Goal: Information Seeking & Learning: Learn about a topic

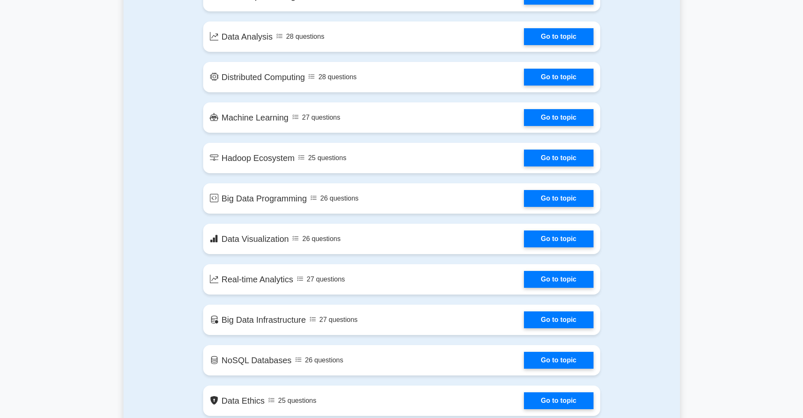
scroll to position [442, 0]
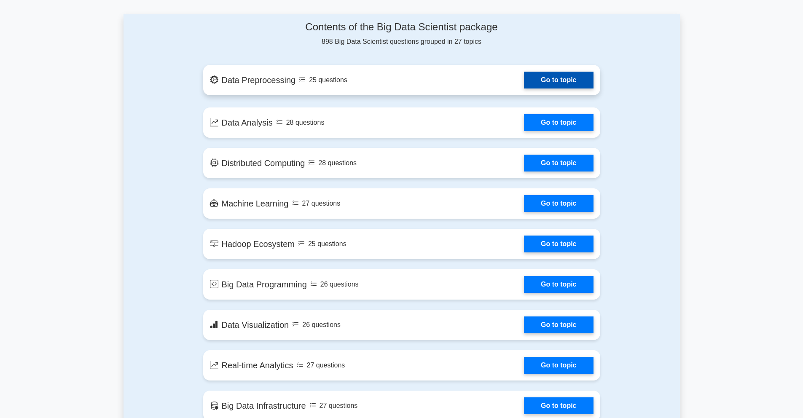
click at [582, 82] on link "Go to topic" at bounding box center [558, 80] width 69 height 17
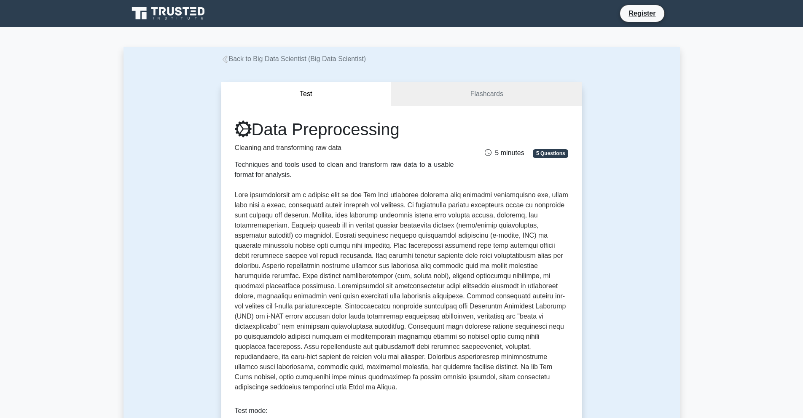
scroll to position [179, 0]
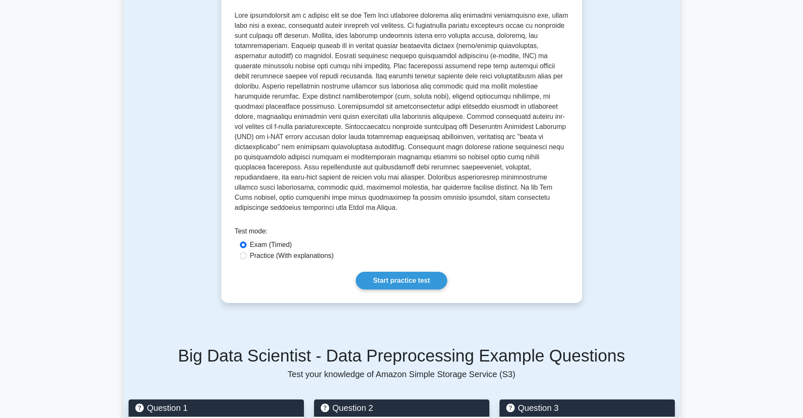
click at [273, 251] on label "Practice (With explanations)" at bounding box center [292, 256] width 84 height 10
click at [246, 252] on input "Practice (With explanations)" at bounding box center [243, 255] width 7 height 7
radio input "true"
click at [365, 272] on link "Start practice test" at bounding box center [401, 281] width 91 height 18
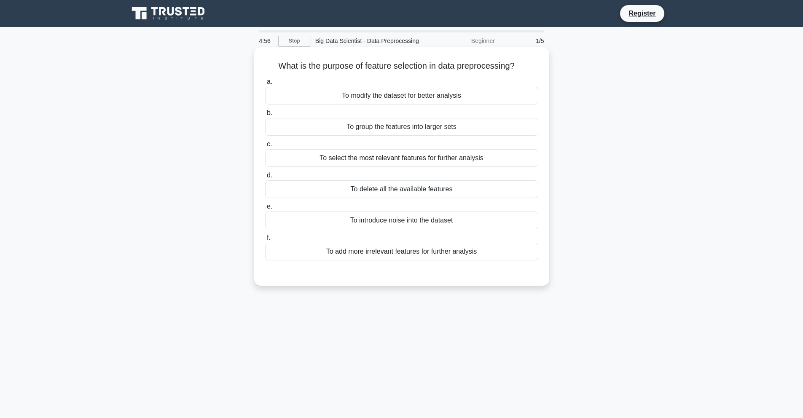
click at [373, 162] on div "To select the most relevant features for further analysis" at bounding box center [401, 158] width 273 height 18
click at [265, 147] on input "c. To select the most relevant features for further analysis" at bounding box center [265, 144] width 0 height 5
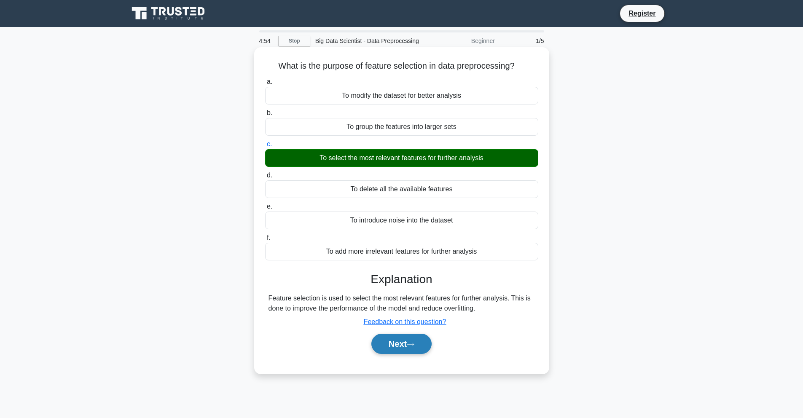
click at [402, 341] on button "Next" at bounding box center [401, 344] width 60 height 20
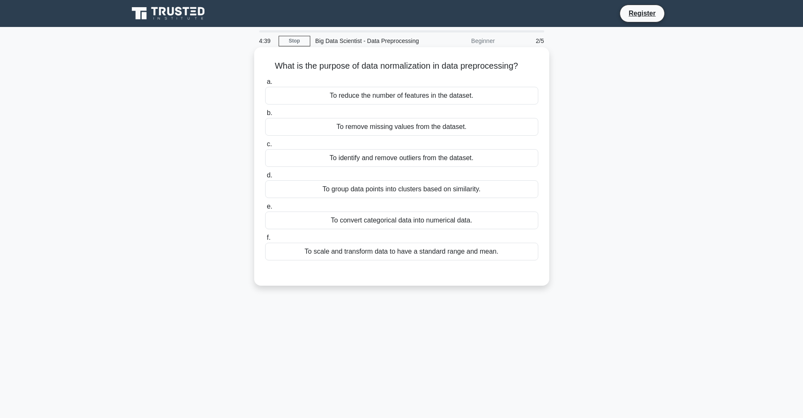
click at [408, 254] on div "To scale and transform data to have a standard range and mean." at bounding box center [401, 252] width 273 height 18
click at [265, 241] on input "f. To scale and transform data to have a standard range and mean." at bounding box center [265, 237] width 0 height 5
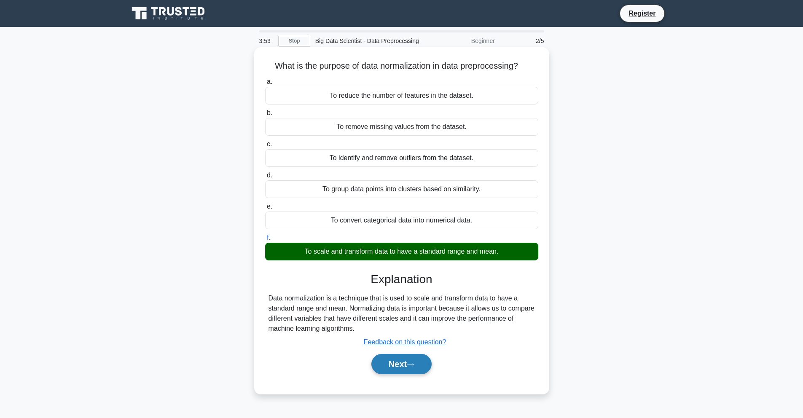
click at [409, 365] on button "Next" at bounding box center [401, 364] width 60 height 20
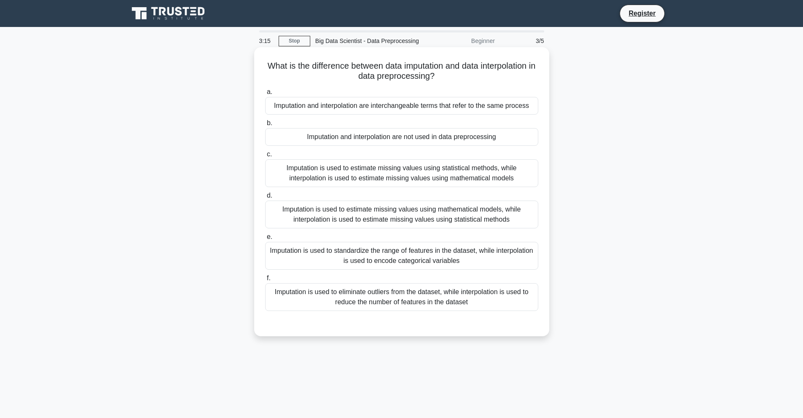
click at [387, 172] on div "Imputation is used to estimate missing values using statistical methods, while …" at bounding box center [401, 173] width 273 height 28
click at [265, 157] on input "c. Imputation is used to estimate missing values using statistical methods, whi…" at bounding box center [265, 154] width 0 height 5
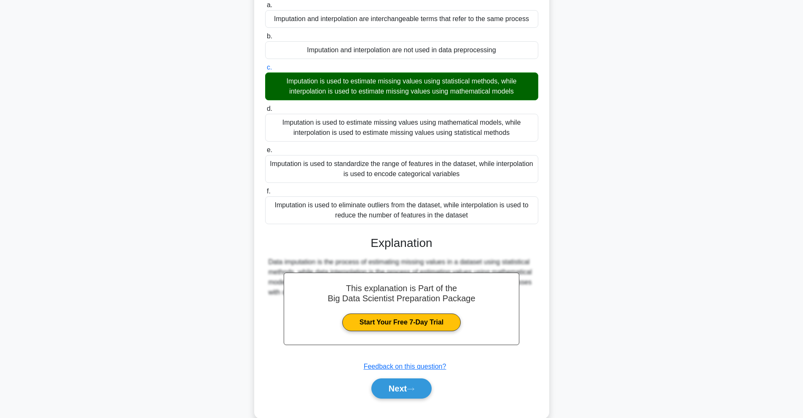
scroll to position [104, 0]
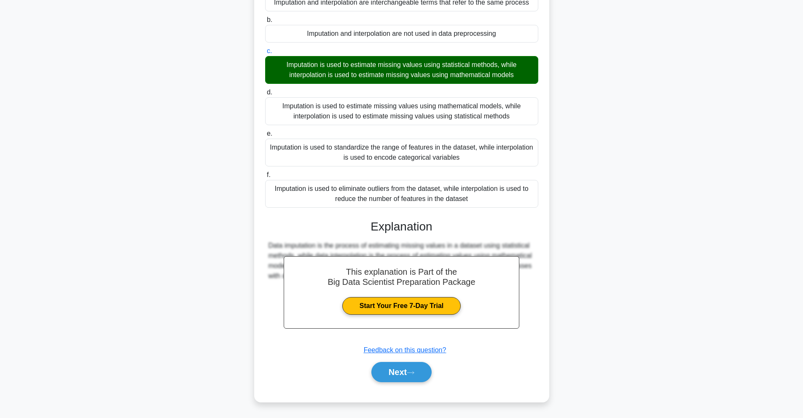
click at [393, 157] on div "Imputation is used to standardize the range of features in the dataset, while i…" at bounding box center [401, 153] width 273 height 28
click at [265, 137] on input "e. Imputation is used to standardize the range of features in the dataset, whil…" at bounding box center [265, 133] width 0 height 5
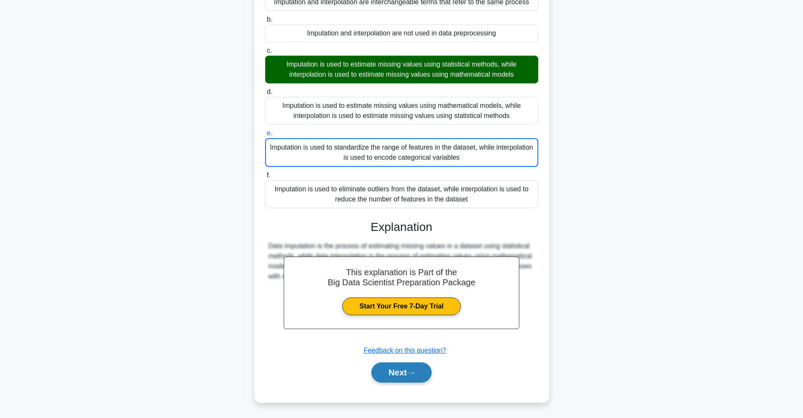
click at [405, 363] on button "Next" at bounding box center [401, 372] width 60 height 20
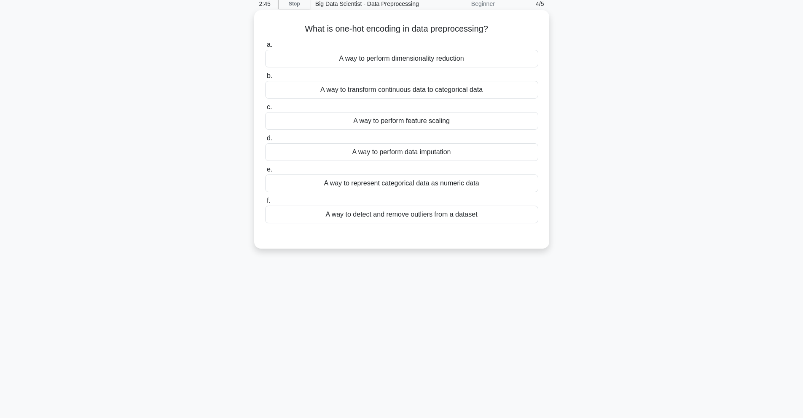
click at [419, 156] on div "A way to perform data imputation" at bounding box center [401, 152] width 273 height 18
click at [265, 141] on input "d. A way to perform data imputation" at bounding box center [265, 138] width 0 height 5
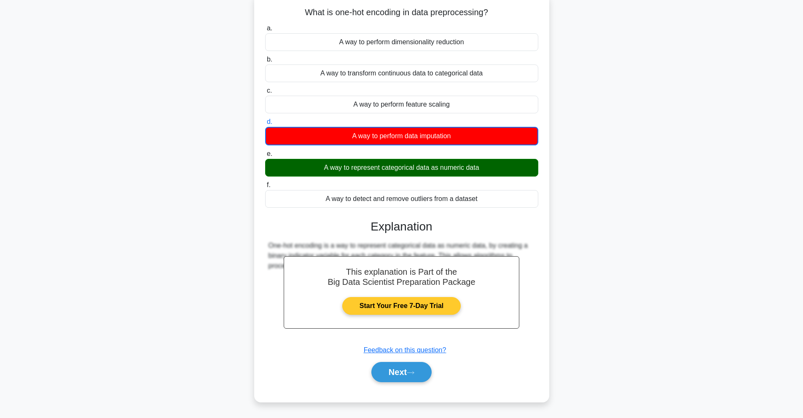
scroll to position [54, 0]
click at [415, 367] on button "Next" at bounding box center [401, 372] width 60 height 20
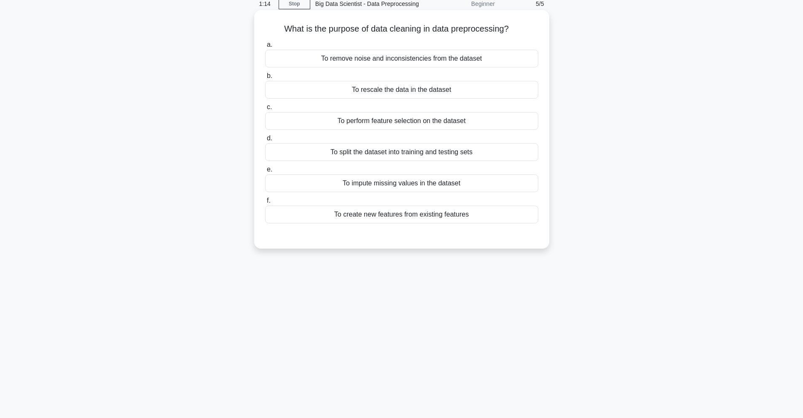
click at [386, 68] on div "a. To remove noise and inconsistencies from the dataset b. To rescale the data …" at bounding box center [401, 131] width 283 height 187
click at [387, 63] on div "To remove noise and inconsistencies from the dataset" at bounding box center [401, 59] width 273 height 18
click at [265, 48] on input "a. To remove noise and inconsistencies from the dataset" at bounding box center [265, 44] width 0 height 5
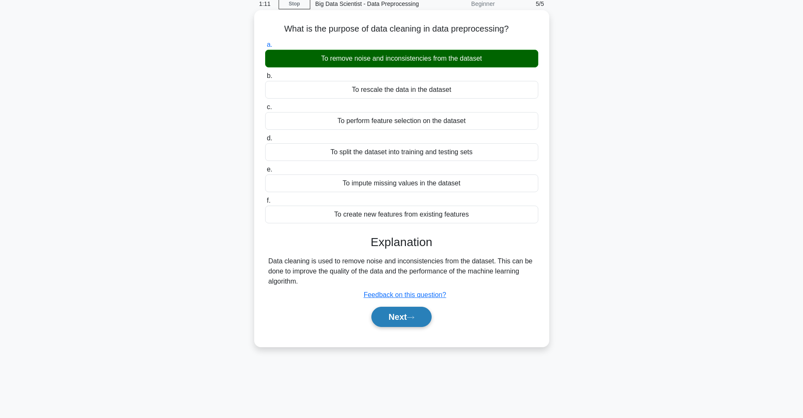
click at [401, 319] on button "Next" at bounding box center [401, 317] width 60 height 20
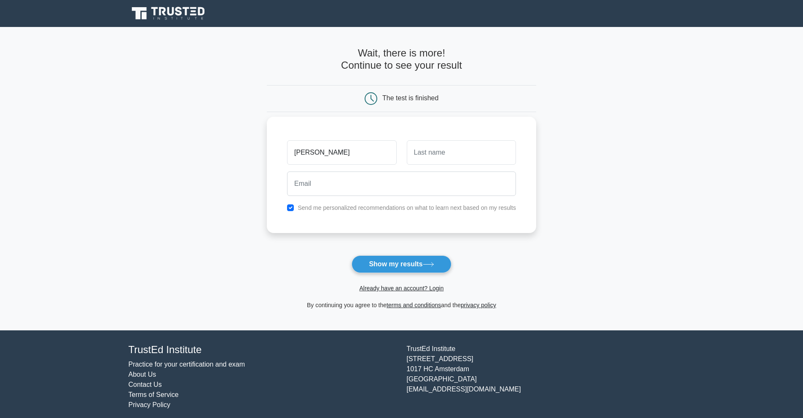
type input "Yashwant"
click at [440, 161] on input "text" at bounding box center [461, 152] width 109 height 24
type input "Viswanathan"
click at [386, 190] on input "email" at bounding box center [401, 183] width 229 height 24
type input "yashwant.s.viswanathan@gmail.com"
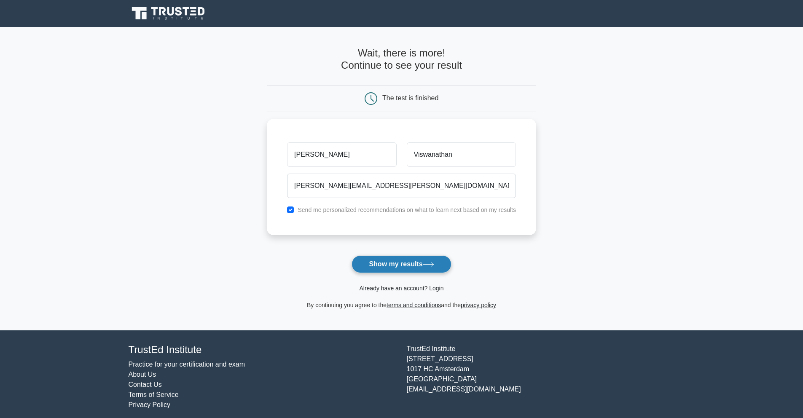
click at [409, 270] on button "Show my results" at bounding box center [400, 264] width 99 height 18
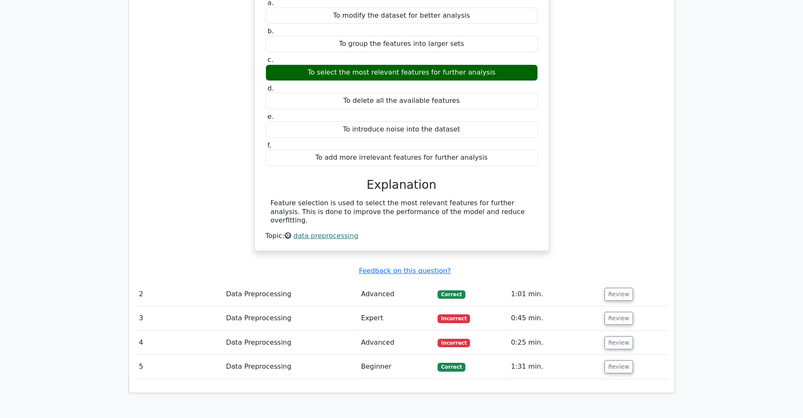
scroll to position [697, 0]
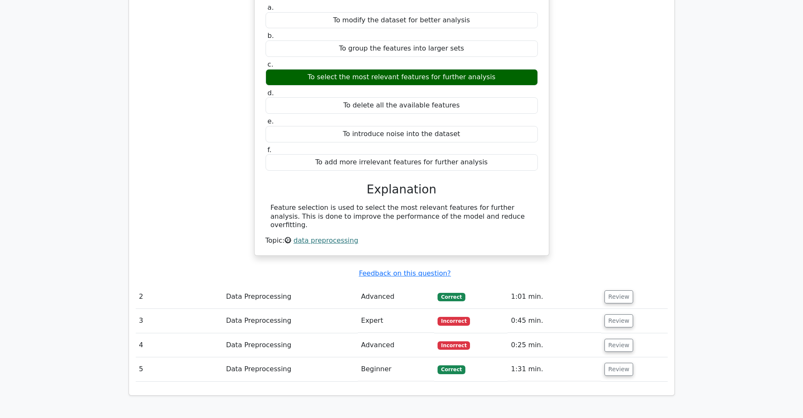
click at [375, 333] on td "Advanced" at bounding box center [396, 345] width 77 height 24
click at [610, 339] on button "Review" at bounding box center [618, 345] width 29 height 13
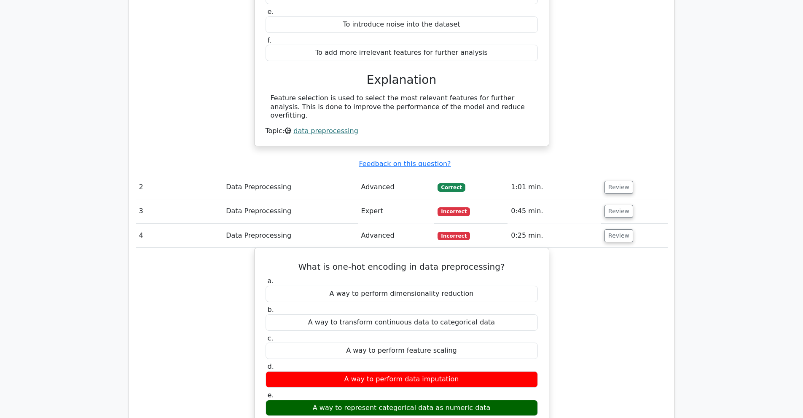
scroll to position [805, 0]
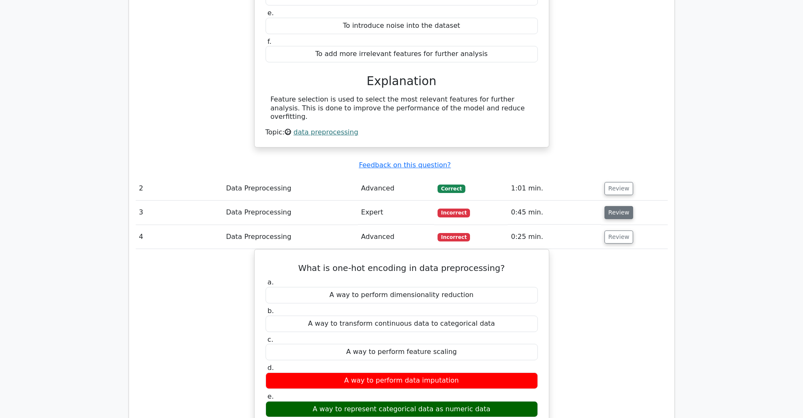
click at [616, 206] on button "Review" at bounding box center [618, 212] width 29 height 13
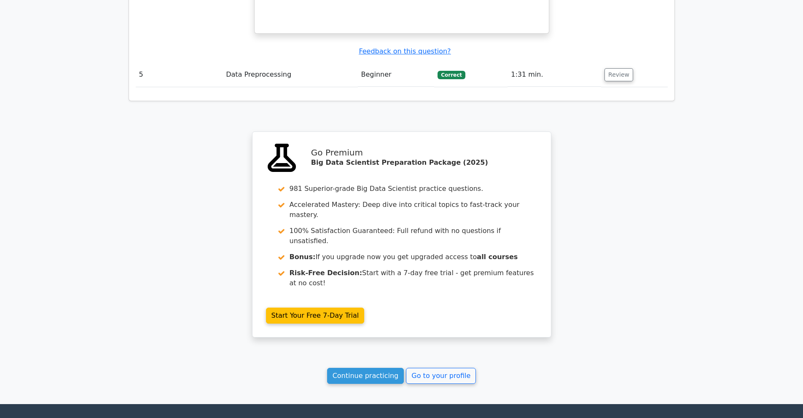
scroll to position [1771, 0]
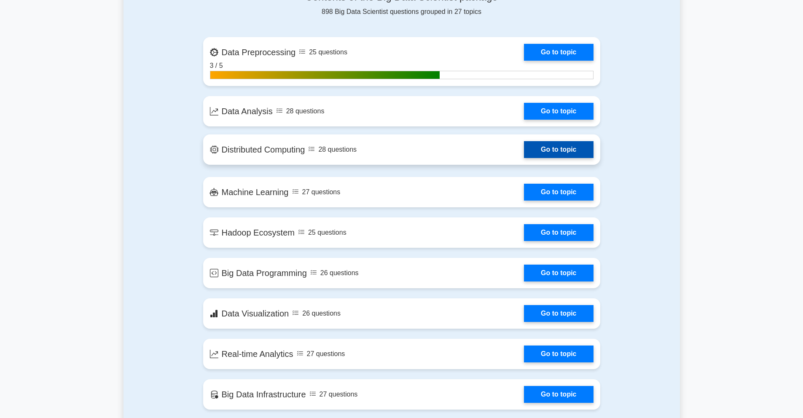
scroll to position [557, 0]
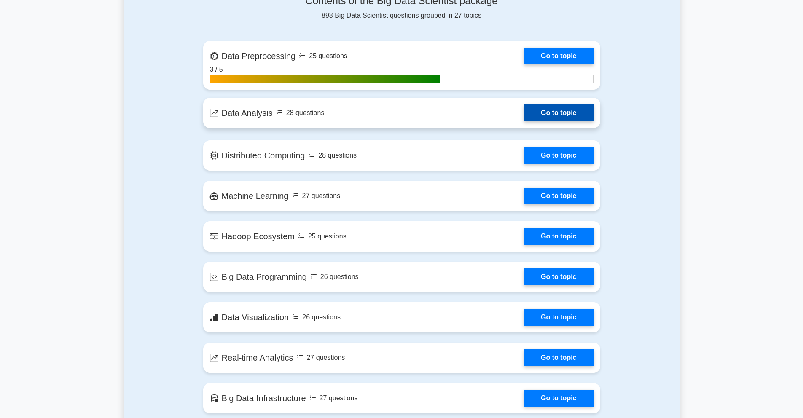
click at [554, 109] on link "Go to topic" at bounding box center [558, 112] width 69 height 17
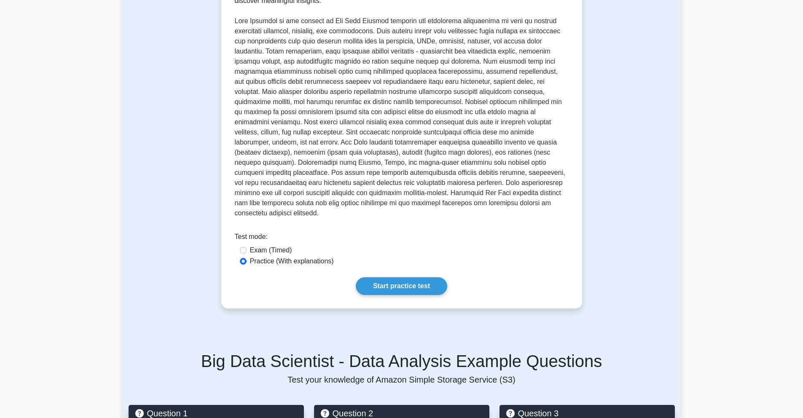
scroll to position [175, 0]
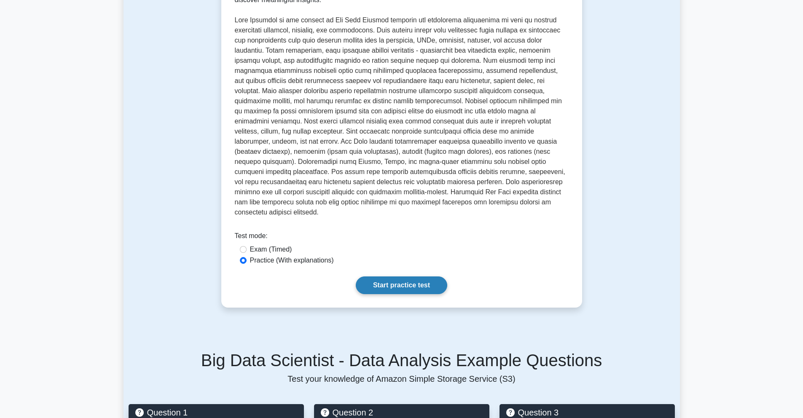
click at [385, 279] on link "Start practice test" at bounding box center [401, 285] width 91 height 18
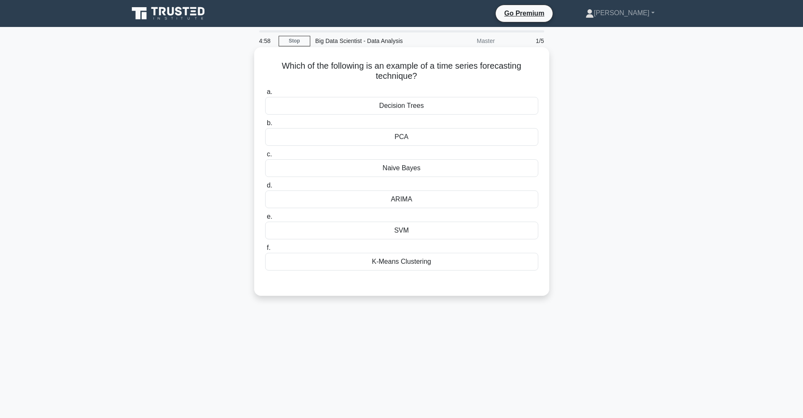
click at [423, 196] on div "ARIMA" at bounding box center [401, 199] width 273 height 18
click at [265, 188] on input "d. ARIMA" at bounding box center [265, 185] width 0 height 5
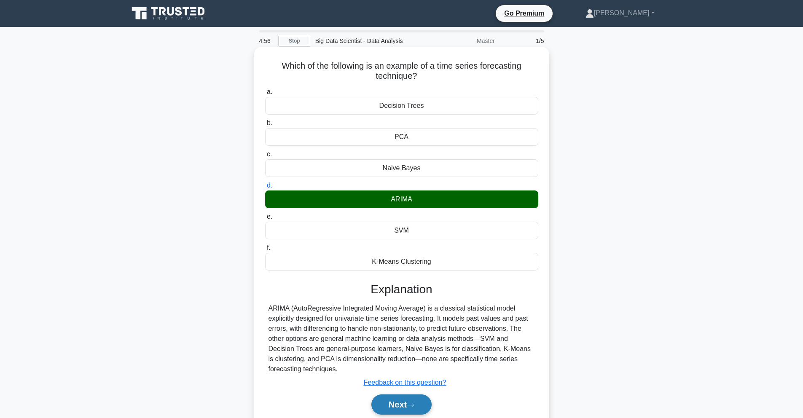
click at [401, 401] on button "Next" at bounding box center [401, 404] width 60 height 20
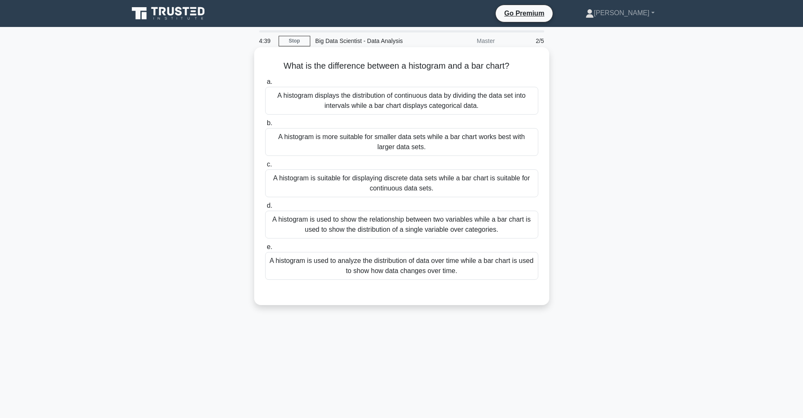
click at [395, 94] on div "A histogram displays the distribution of continuous data by dividing the data s…" at bounding box center [401, 101] width 273 height 28
click at [265, 85] on input "a. A histogram displays the distribution of continuous data by dividing the dat…" at bounding box center [265, 81] width 0 height 5
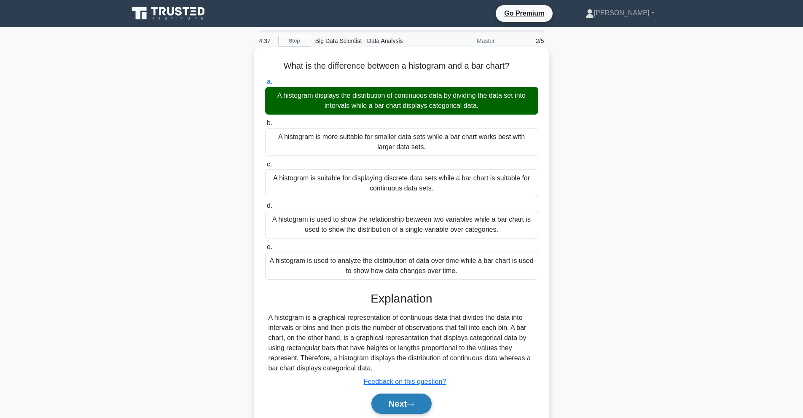
click at [420, 404] on button "Next" at bounding box center [401, 403] width 60 height 20
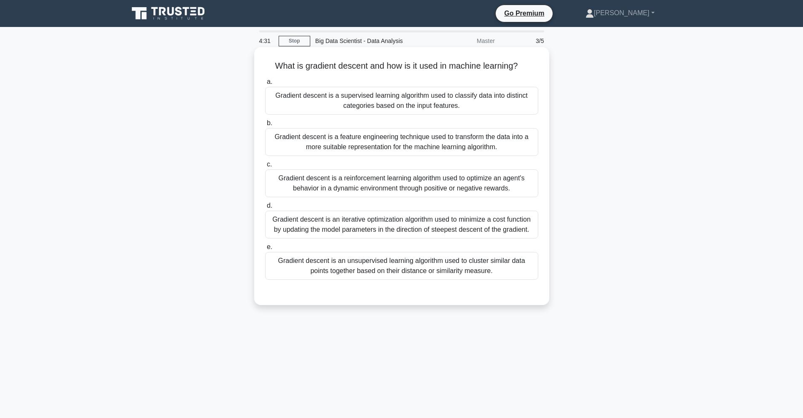
click at [364, 220] on div "Gradient descent is an iterative optimization algorithm used to minimize a cost…" at bounding box center [401, 225] width 273 height 28
click at [265, 209] on input "d. Gradient descent is an iterative optimization algorithm used to minimize a c…" at bounding box center [265, 205] width 0 height 5
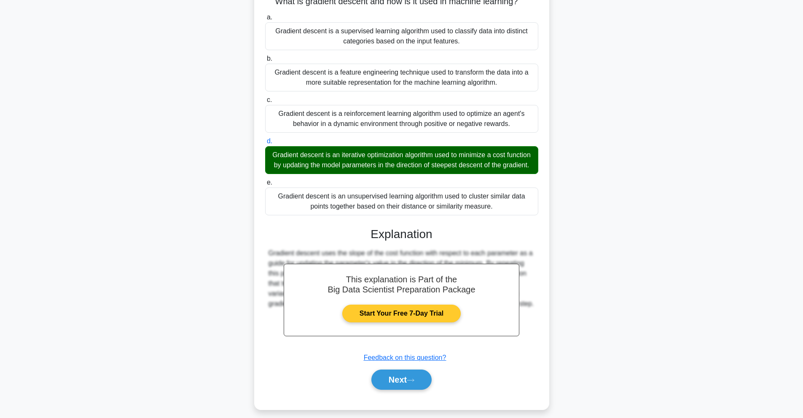
scroll to position [72, 0]
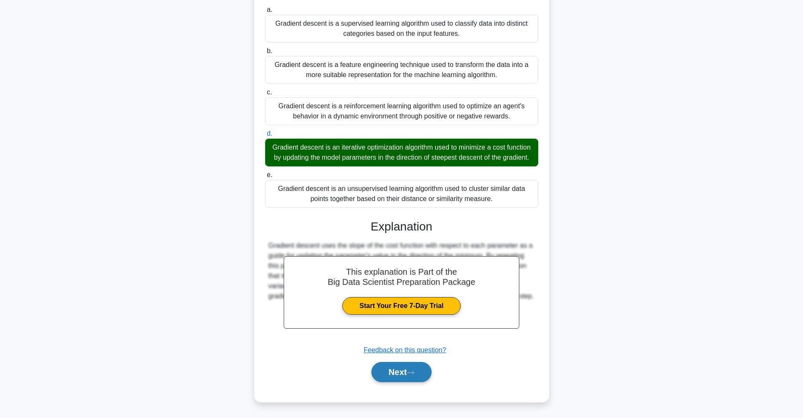
click at [406, 369] on button "Next" at bounding box center [401, 372] width 60 height 20
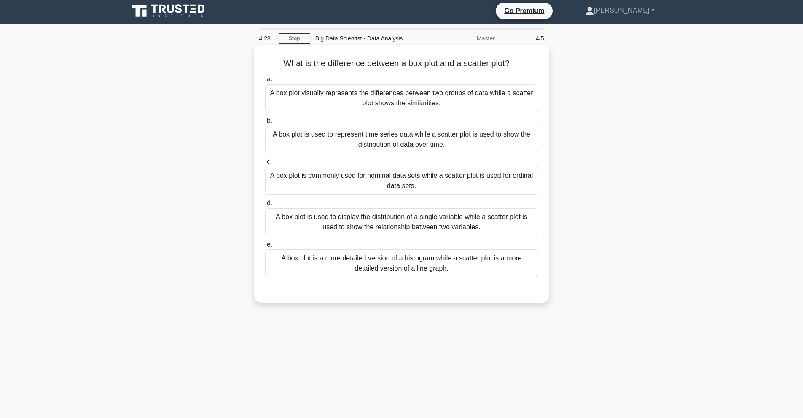
scroll to position [0, 0]
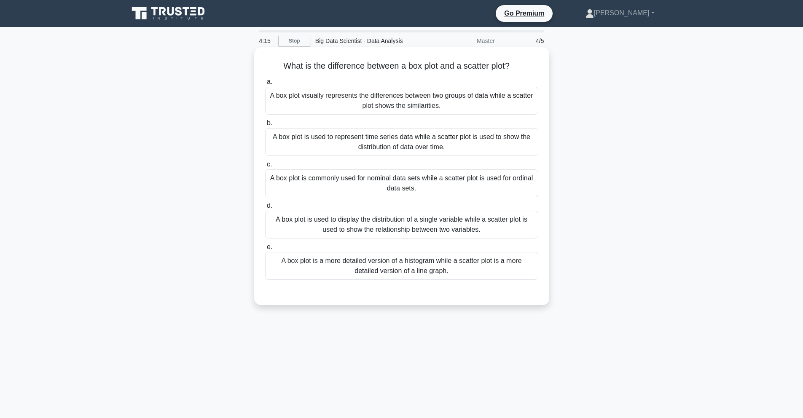
click at [439, 138] on div "A box plot is used to represent time series data while a scatter plot is used t…" at bounding box center [401, 142] width 273 height 28
click at [265, 126] on input "b. A box plot is used to represent time series data while a scatter plot is use…" at bounding box center [265, 122] width 0 height 5
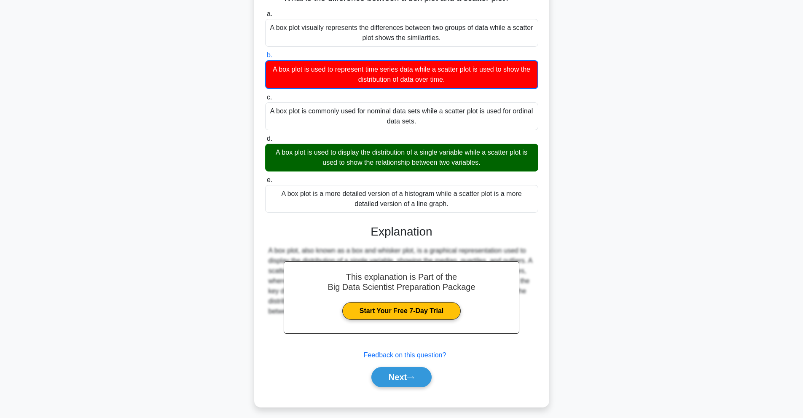
scroll to position [73, 0]
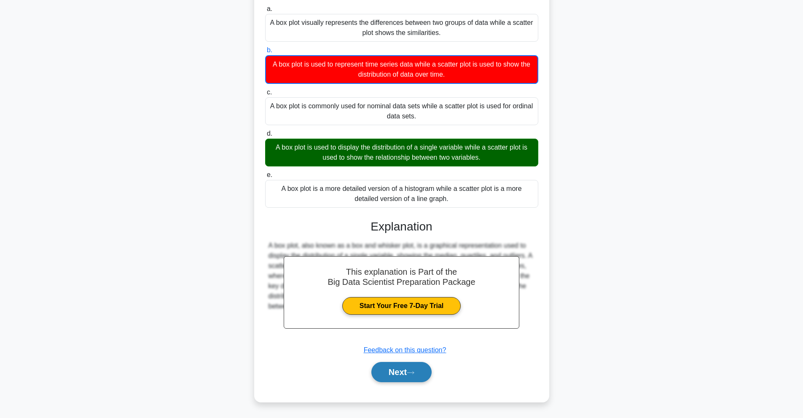
click at [407, 375] on button "Next" at bounding box center [401, 372] width 60 height 20
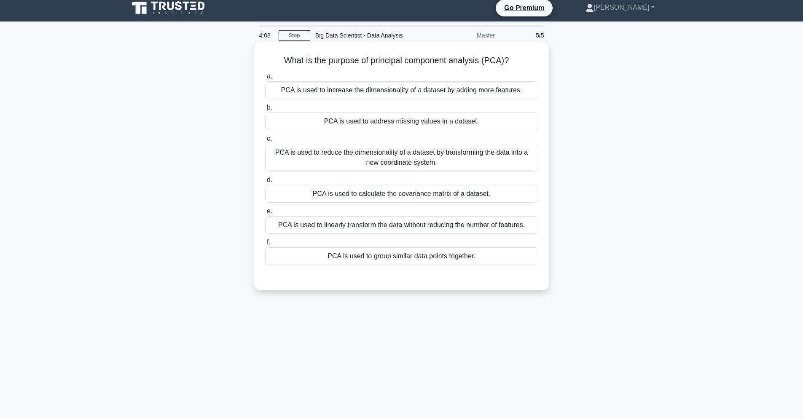
scroll to position [0, 0]
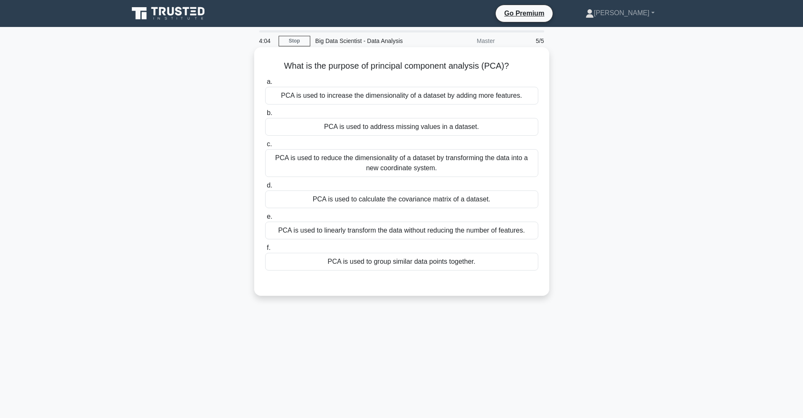
click at [394, 160] on div "PCA is used to reduce the dimensionality of a dataset by transforming the data …" at bounding box center [401, 163] width 273 height 28
click at [265, 147] on input "c. PCA is used to reduce the dimensionality of a dataset by transforming the da…" at bounding box center [265, 144] width 0 height 5
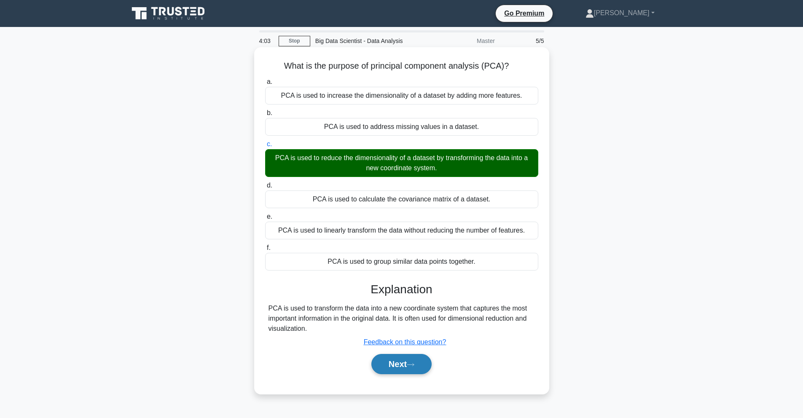
drag, startPoint x: 418, startPoint y: 377, endPoint x: 419, endPoint y: 370, distance: 6.4
click at [418, 377] on div "Next" at bounding box center [401, 364] width 273 height 27
click at [419, 370] on button "Next" at bounding box center [401, 364] width 60 height 20
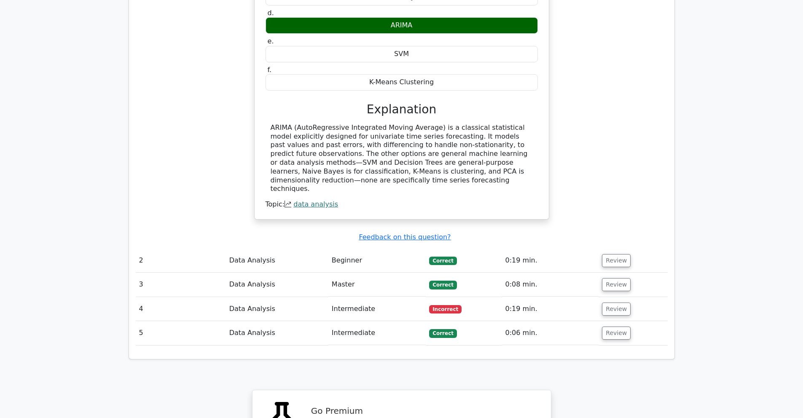
scroll to position [804, 0]
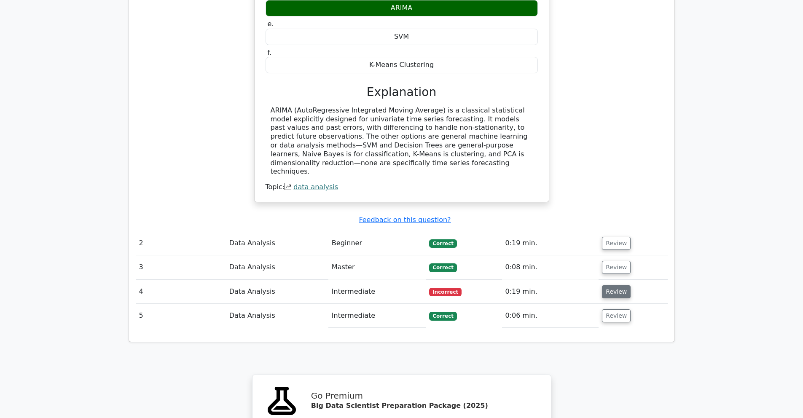
click at [625, 285] on button "Review" at bounding box center [616, 291] width 29 height 13
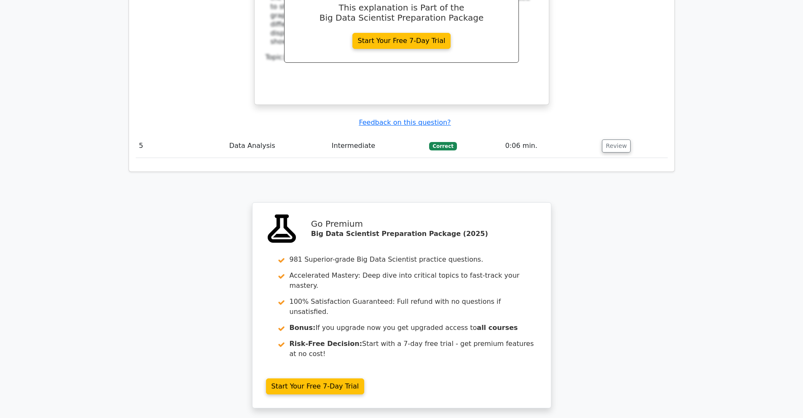
scroll to position [1379, 0]
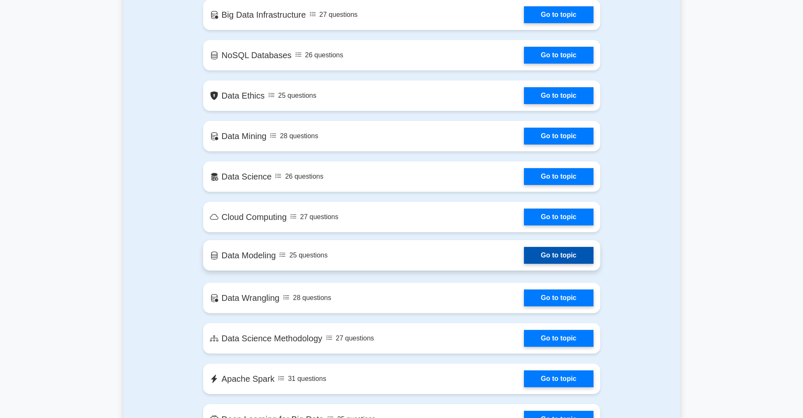
scroll to position [961, 0]
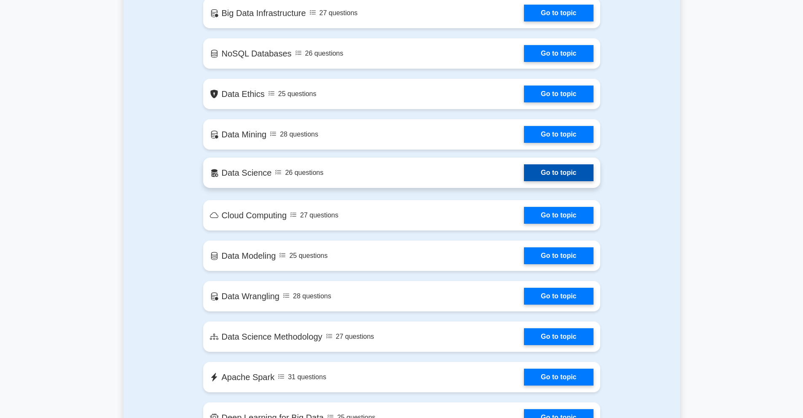
click at [530, 176] on link "Go to topic" at bounding box center [558, 172] width 69 height 17
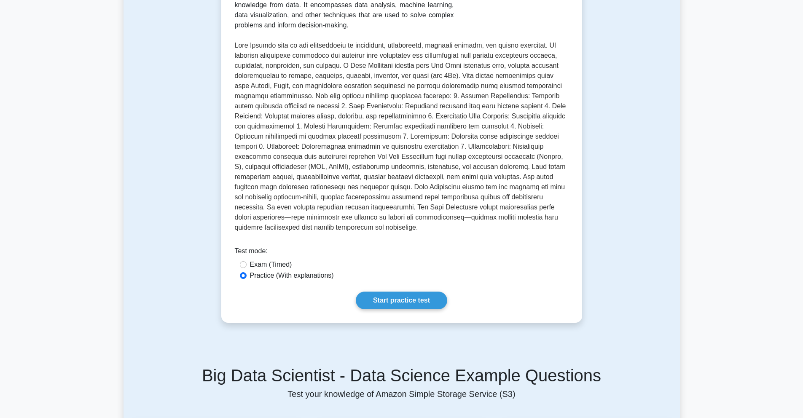
scroll to position [215, 0]
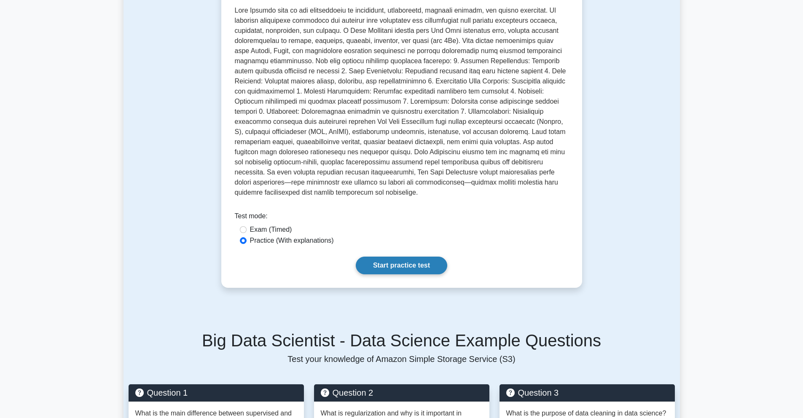
click at [396, 265] on link "Start practice test" at bounding box center [401, 266] width 91 height 18
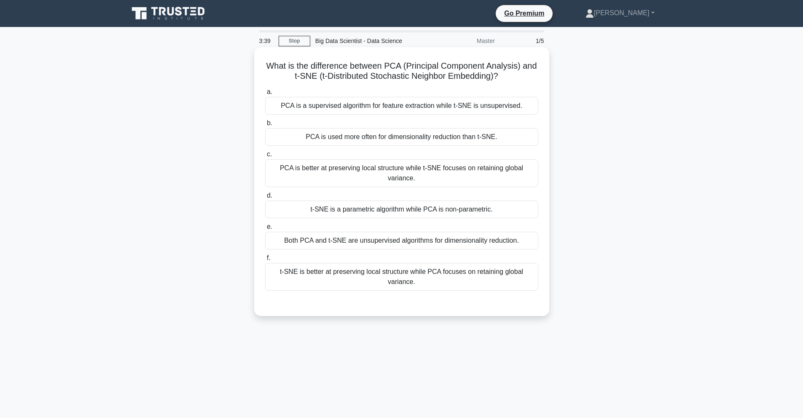
click at [383, 279] on div "t-SNE is better at preserving local structure while PCA focuses on retaining gl…" at bounding box center [401, 277] width 273 height 28
click at [265, 261] on input "f. t-SNE is better at preserving local structure while PCA focuses on retaining…" at bounding box center [265, 257] width 0 height 5
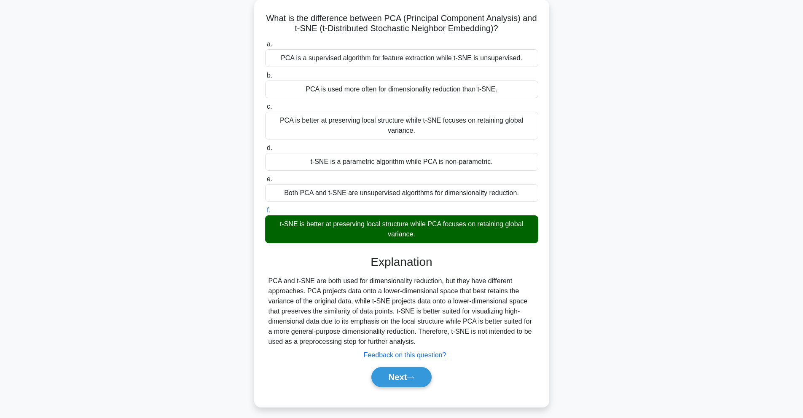
scroll to position [53, 0]
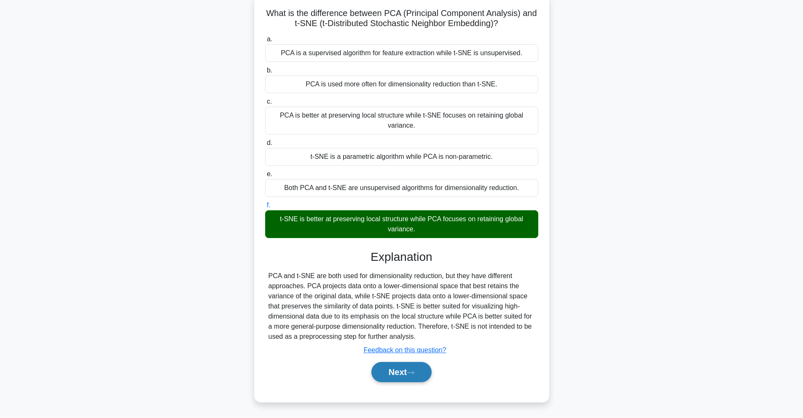
click at [405, 372] on button "Next" at bounding box center [401, 372] width 60 height 20
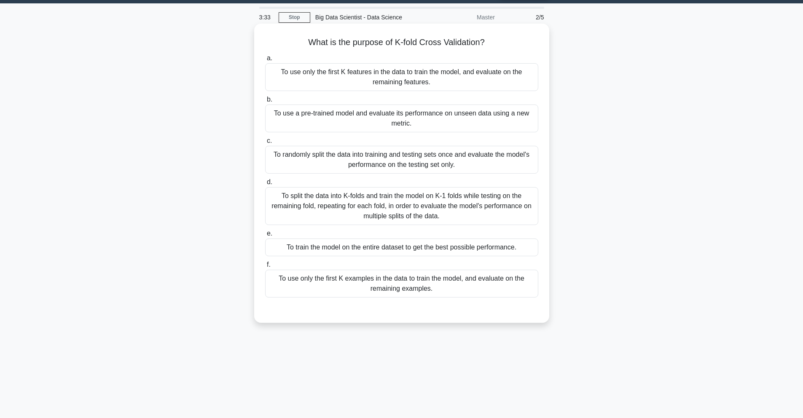
scroll to position [0, 0]
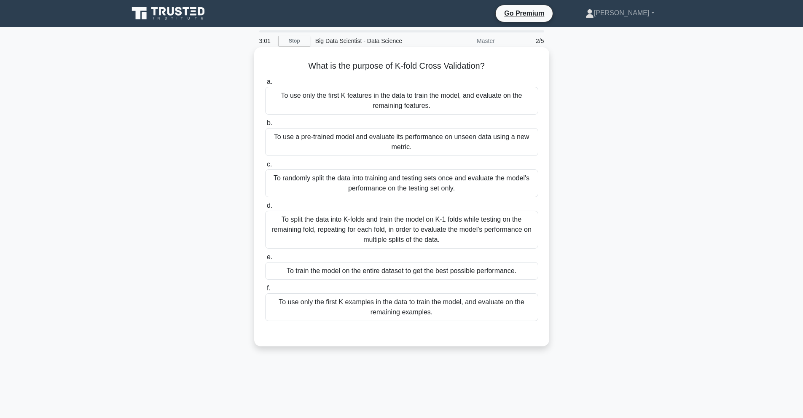
click at [367, 233] on div "To split the data into K-folds and train the model on K-1 folds while testing o…" at bounding box center [401, 230] width 273 height 38
click at [265, 209] on input "d. To split the data into K-folds and train the model on K-1 folds while testin…" at bounding box center [265, 205] width 0 height 5
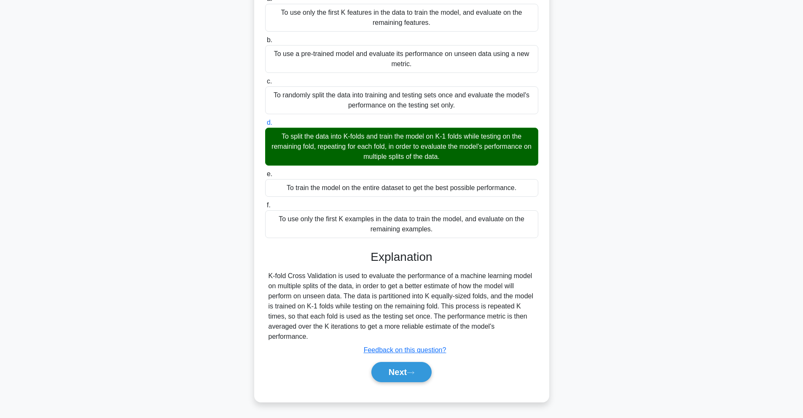
scroll to position [83, 0]
click at [431, 374] on button "Next" at bounding box center [401, 372] width 60 height 20
click at [426, 373] on button "Next" at bounding box center [401, 372] width 60 height 20
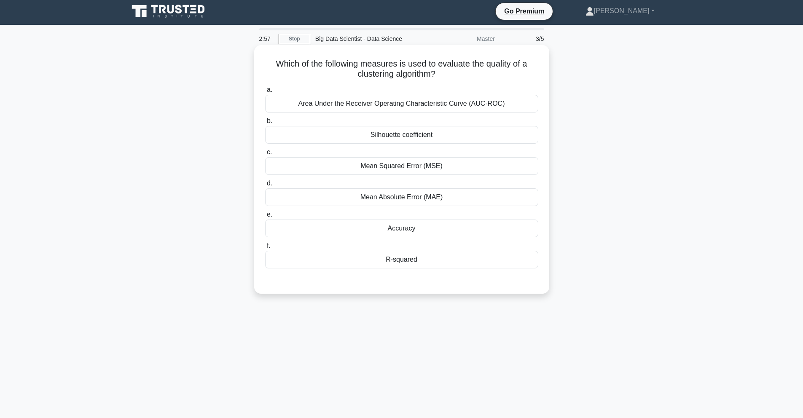
scroll to position [0, 0]
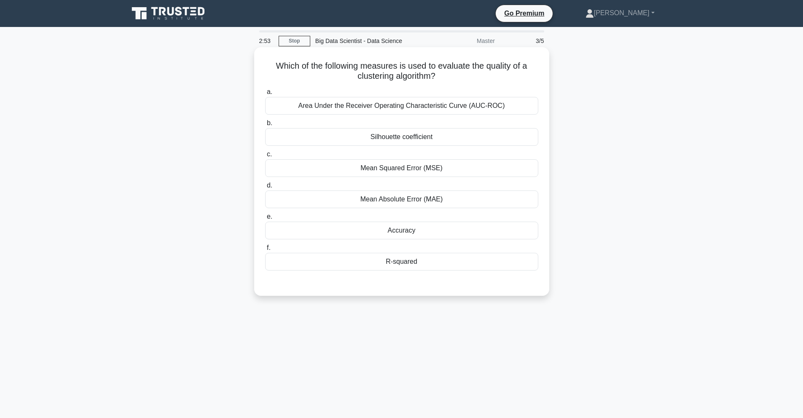
click at [394, 142] on div "Silhouette coefficient" at bounding box center [401, 137] width 273 height 18
click at [265, 126] on input "b. Silhouette coefficient" at bounding box center [265, 122] width 0 height 5
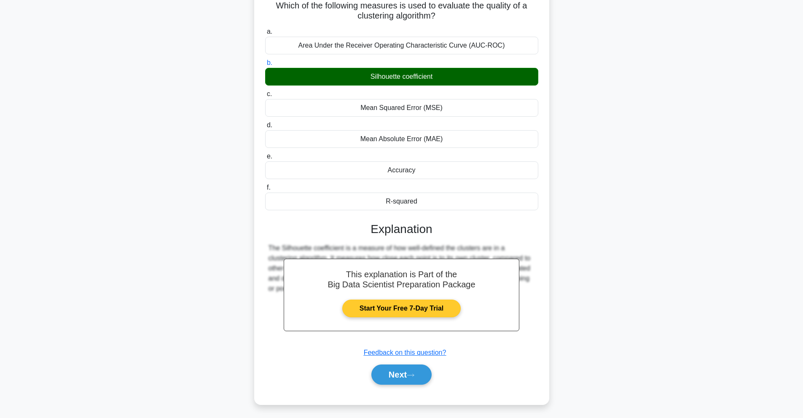
scroll to position [63, 0]
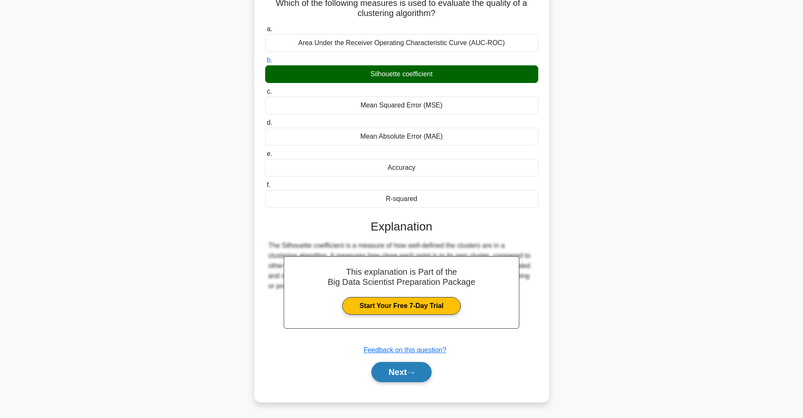
click at [414, 373] on icon at bounding box center [411, 372] width 8 height 5
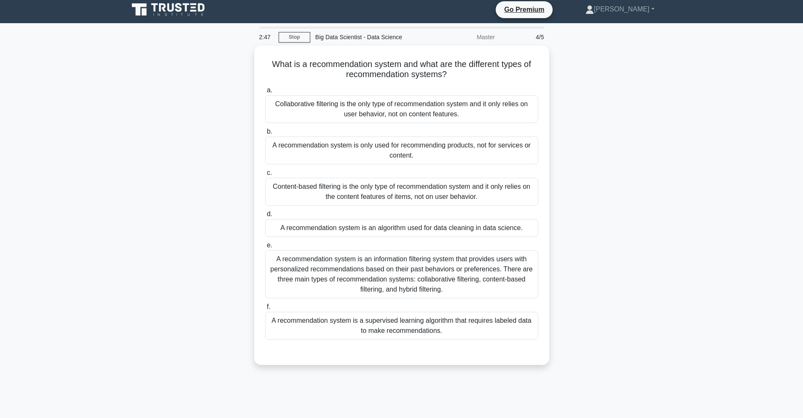
scroll to position [0, 0]
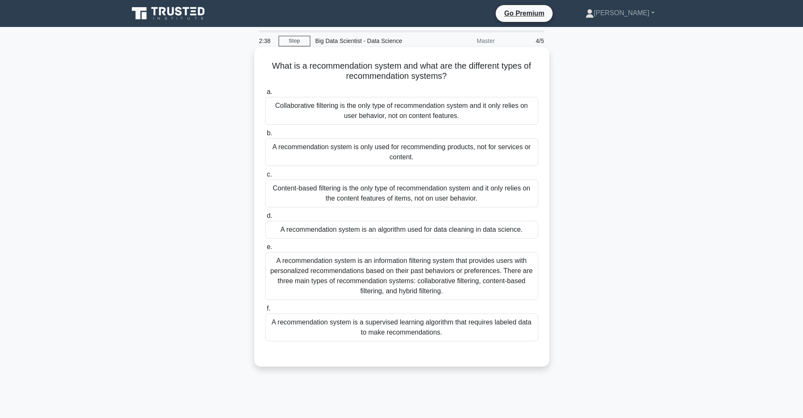
click at [369, 283] on div "A recommendation system is an information filtering system that provides users …" at bounding box center [401, 276] width 273 height 48
click at [265, 250] on input "e. A recommendation system is an information filtering system that provides use…" at bounding box center [265, 246] width 0 height 5
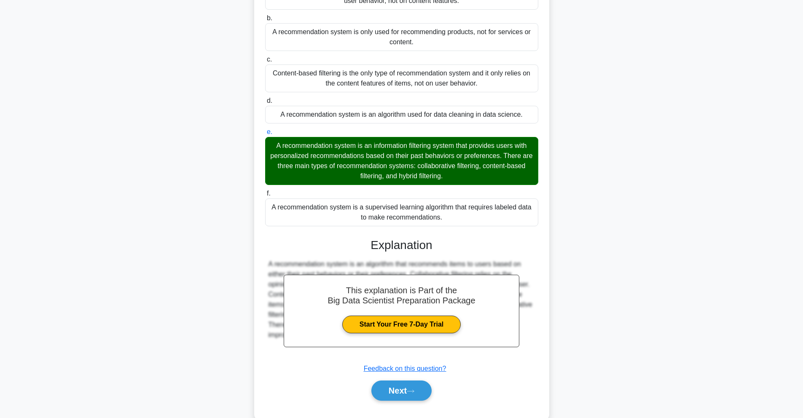
scroll to position [134, 0]
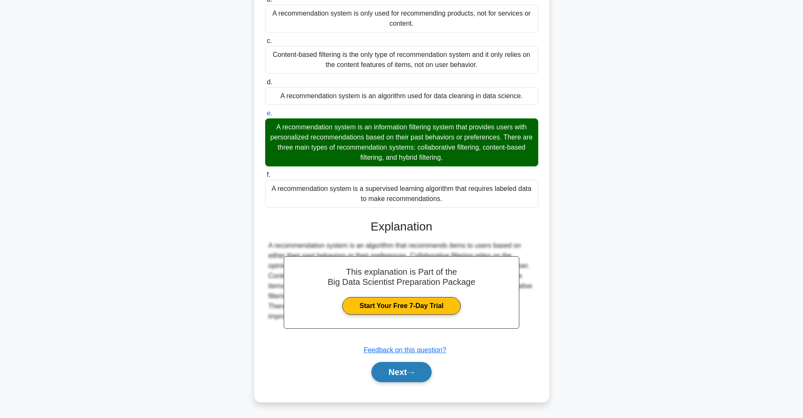
click at [419, 375] on button "Next" at bounding box center [401, 372] width 60 height 20
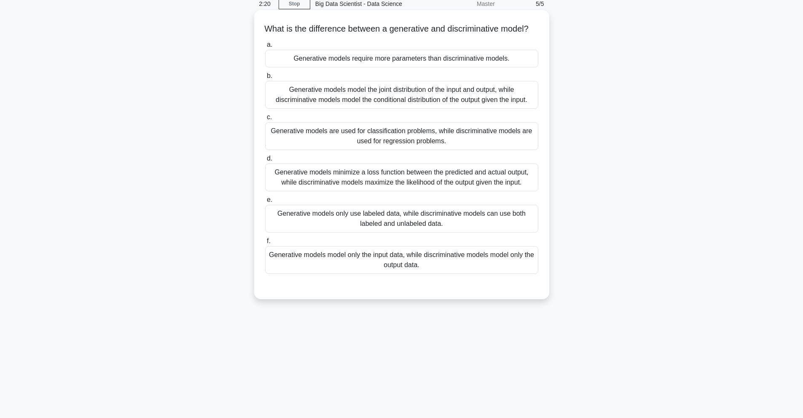
click at [376, 109] on div "Generative models model the joint distribution of the input and output, while d…" at bounding box center [401, 95] width 273 height 28
click at [265, 79] on input "b. Generative models model the joint distribution of the input and output, whil…" at bounding box center [265, 75] width 0 height 5
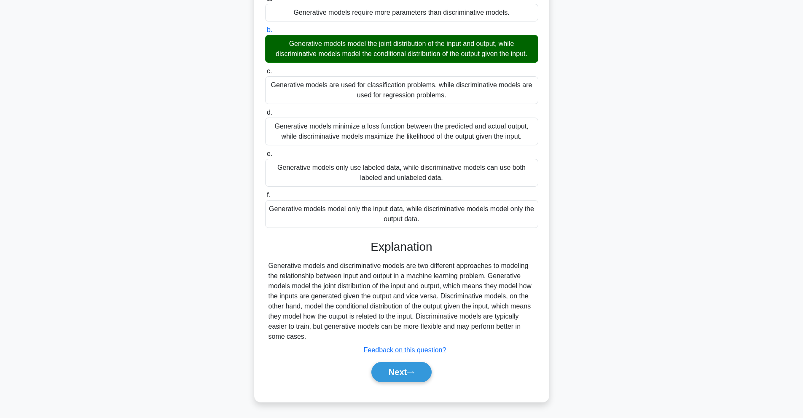
scroll to position [94, 0]
click at [408, 366] on button "Next" at bounding box center [401, 372] width 60 height 20
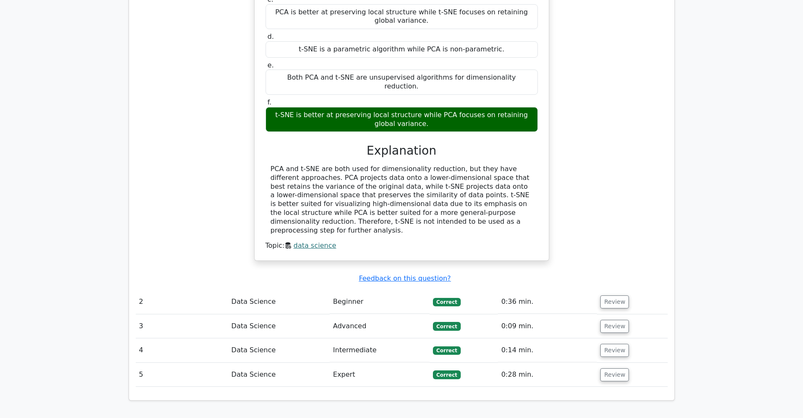
scroll to position [872, 0]
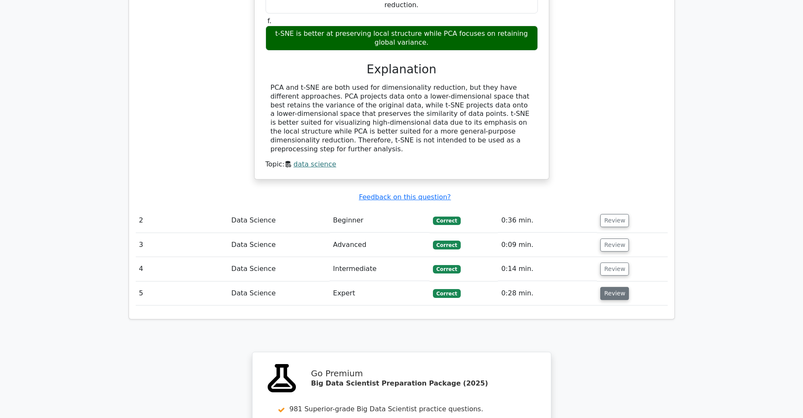
click at [620, 287] on button "Review" at bounding box center [614, 293] width 29 height 13
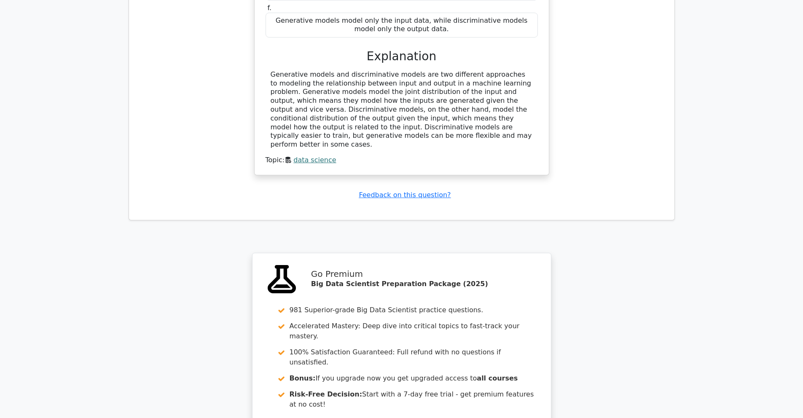
scroll to position [1515, 0]
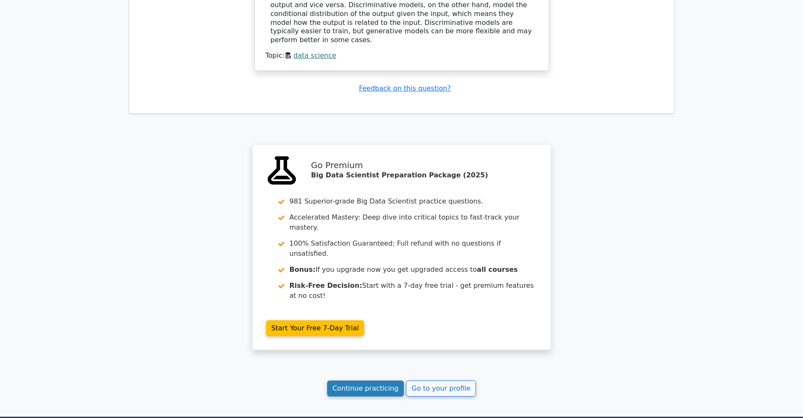
click at [370, 380] on link "Continue practicing" at bounding box center [365, 388] width 77 height 16
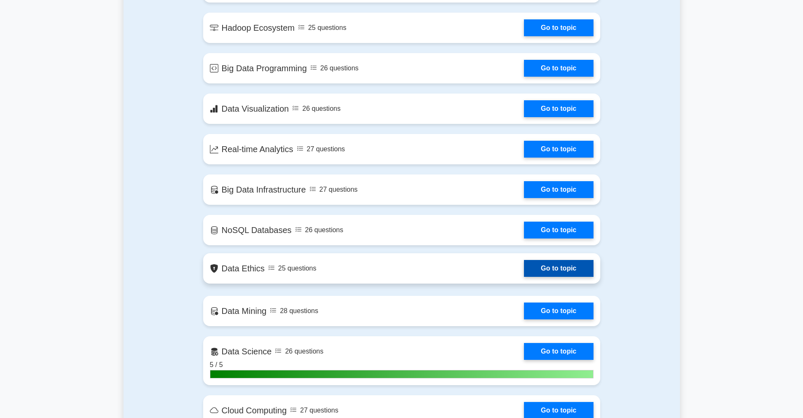
scroll to position [811, 0]
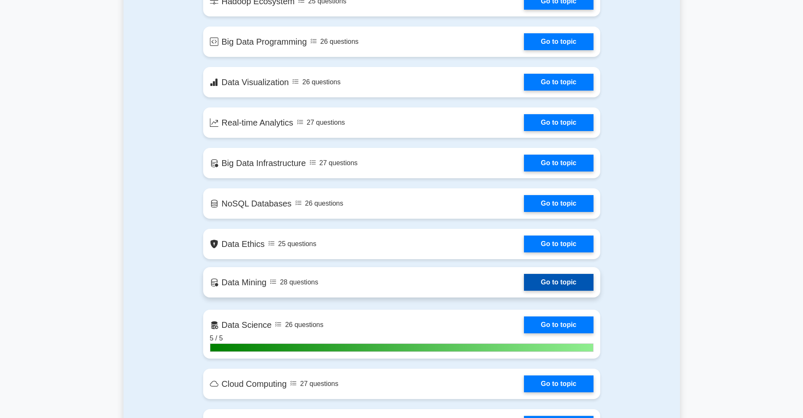
click at [538, 281] on link "Go to topic" at bounding box center [558, 282] width 69 height 17
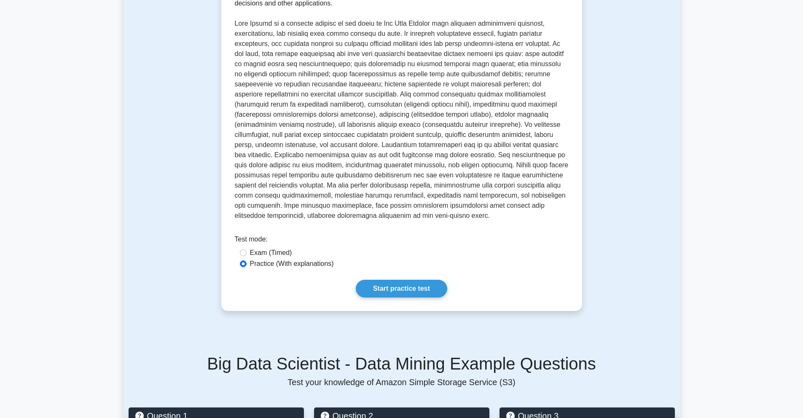
scroll to position [343, 0]
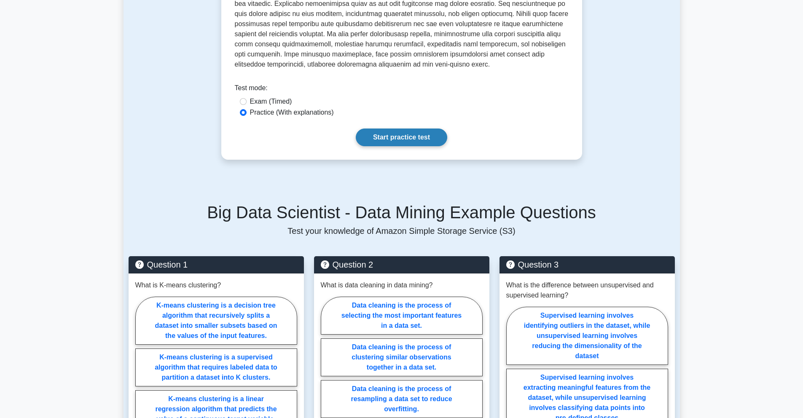
click at [391, 137] on link "Start practice test" at bounding box center [401, 137] width 91 height 18
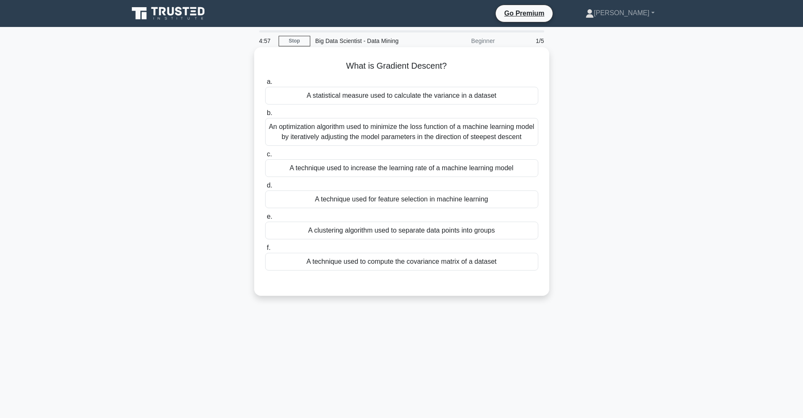
click at [352, 128] on div "An optimization algorithm used to minimize the loss function of a machine learn…" at bounding box center [401, 132] width 273 height 28
click at [265, 116] on input "b. An optimization algorithm used to minimize the loss function of a machine le…" at bounding box center [265, 112] width 0 height 5
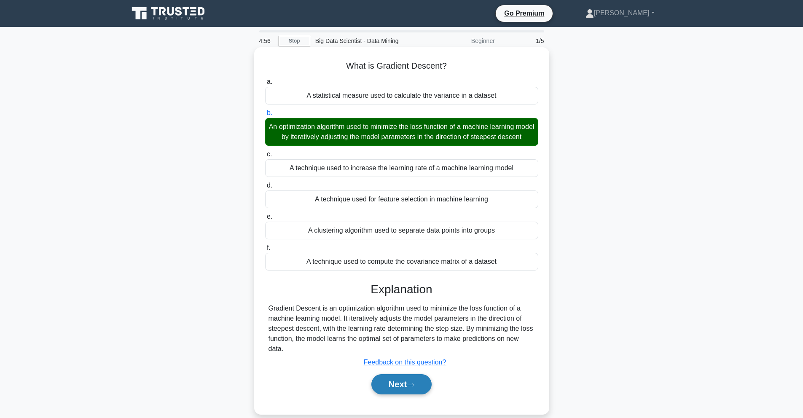
click at [406, 387] on button "Next" at bounding box center [401, 384] width 60 height 20
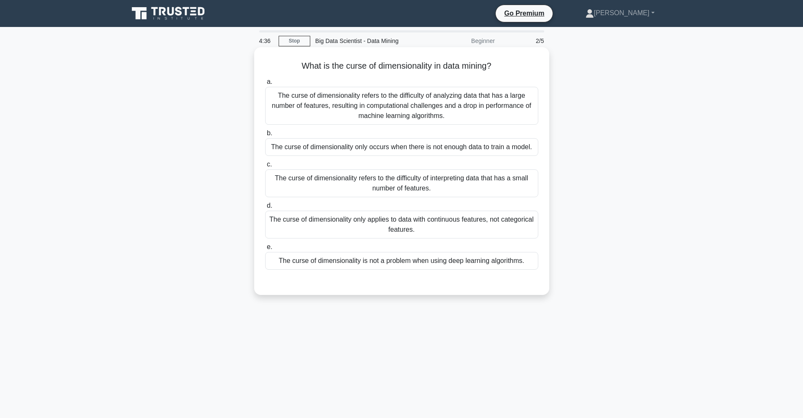
click at [418, 107] on div "The curse of dimensionality refers to the difficulty of analyzing data that has…" at bounding box center [401, 106] width 273 height 38
click at [265, 85] on input "a. The curse of dimensionality refers to the difficulty of analyzing data that …" at bounding box center [265, 81] width 0 height 5
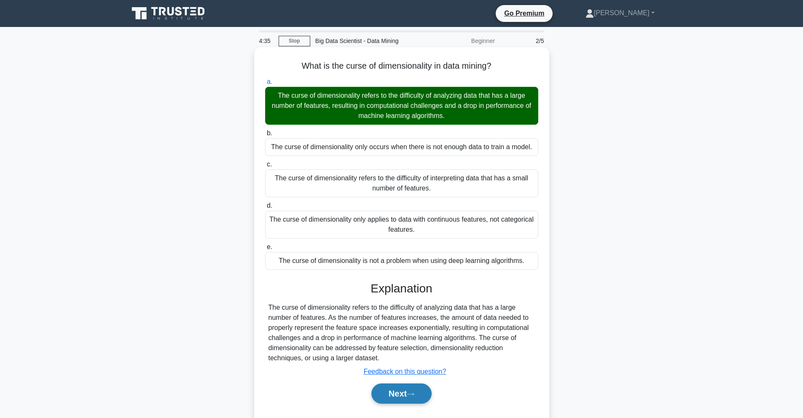
click at [414, 393] on icon at bounding box center [411, 394] width 8 height 5
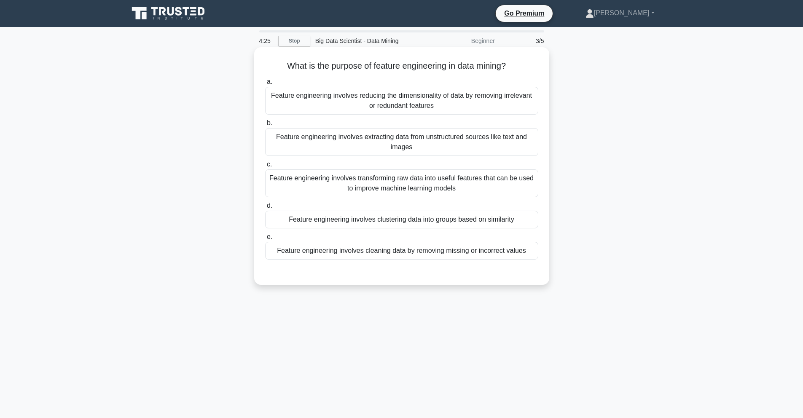
click at [431, 178] on div "Feature engineering involves transforming raw data into useful features that ca…" at bounding box center [401, 183] width 273 height 28
click at [265, 167] on input "c. Feature engineering involves transforming raw data into useful features that…" at bounding box center [265, 164] width 0 height 5
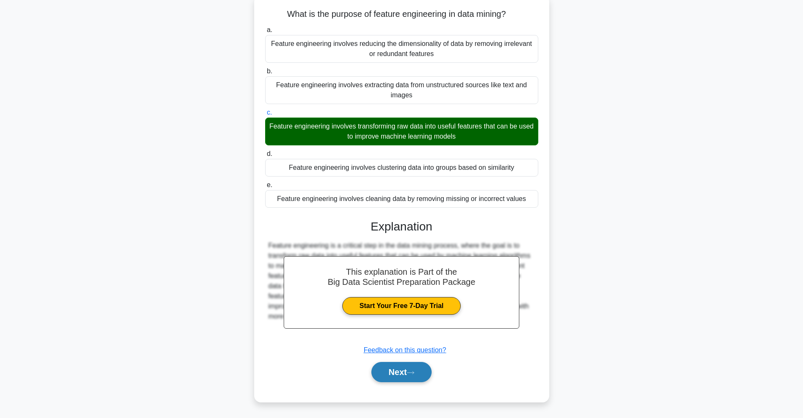
click at [399, 377] on button "Next" at bounding box center [401, 372] width 60 height 20
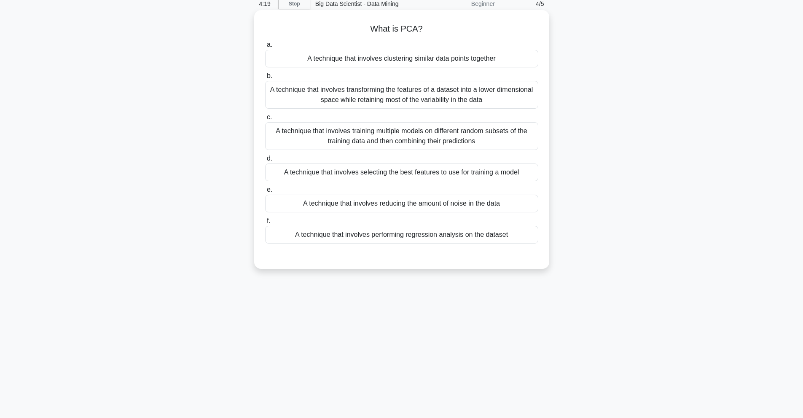
click at [426, 94] on div "A technique that involves transforming the features of a dataset into a lower d…" at bounding box center [401, 95] width 273 height 28
click at [265, 79] on input "b. A technique that involves transforming the features of a dataset into a lowe…" at bounding box center [265, 75] width 0 height 5
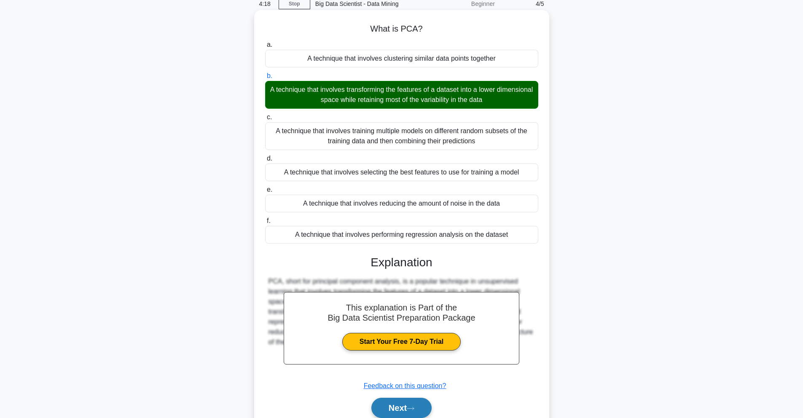
click at [414, 409] on icon at bounding box center [411, 408] width 8 height 5
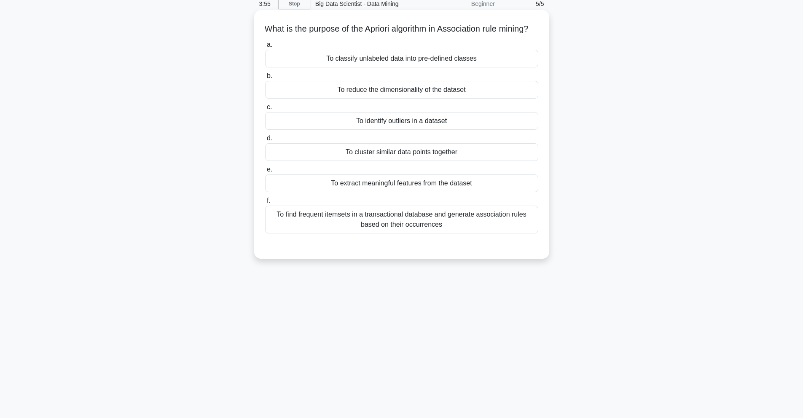
click at [383, 227] on div "To find frequent itemsets in a transactional database and generate association …" at bounding box center [401, 220] width 273 height 28
click at [265, 203] on input "f. To find frequent itemsets in a transactional database and generate associati…" at bounding box center [265, 200] width 0 height 5
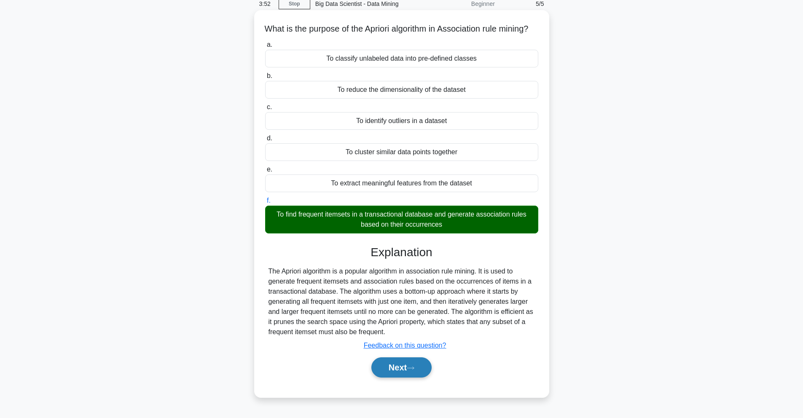
click at [404, 377] on button "Next" at bounding box center [401, 367] width 60 height 20
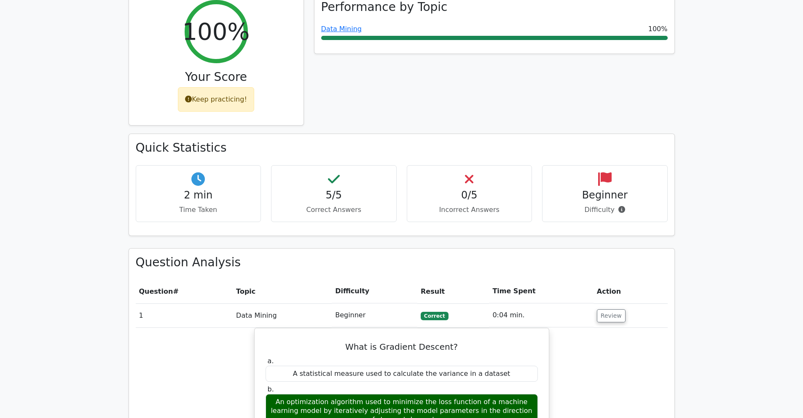
scroll to position [464, 0]
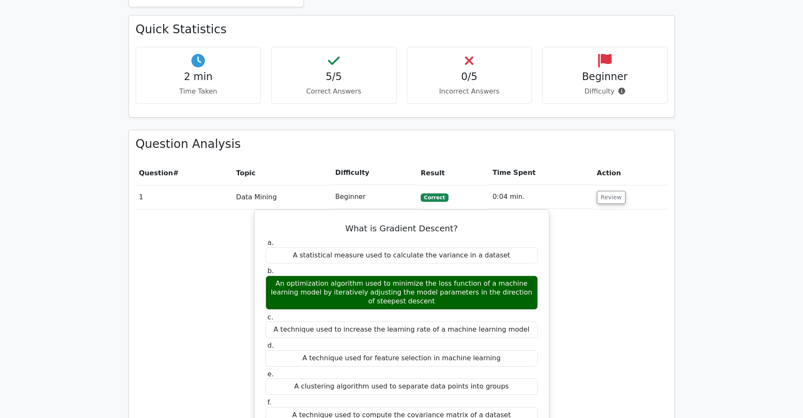
click at [609, 71] on h4 "Beginner" at bounding box center [604, 77] width 111 height 12
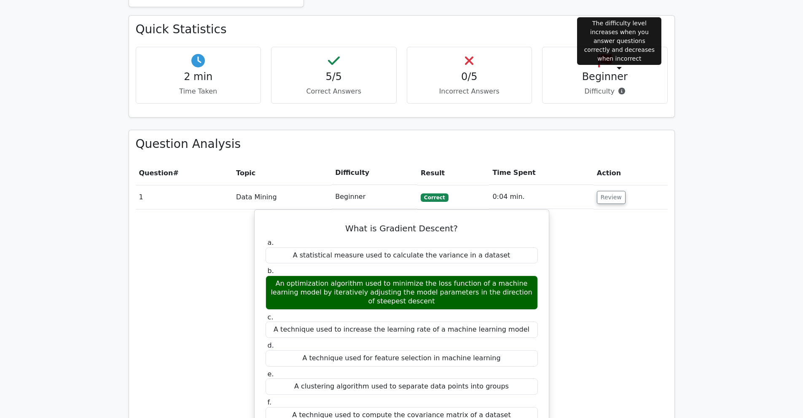
click at [621, 88] on icon at bounding box center [621, 91] width 7 height 7
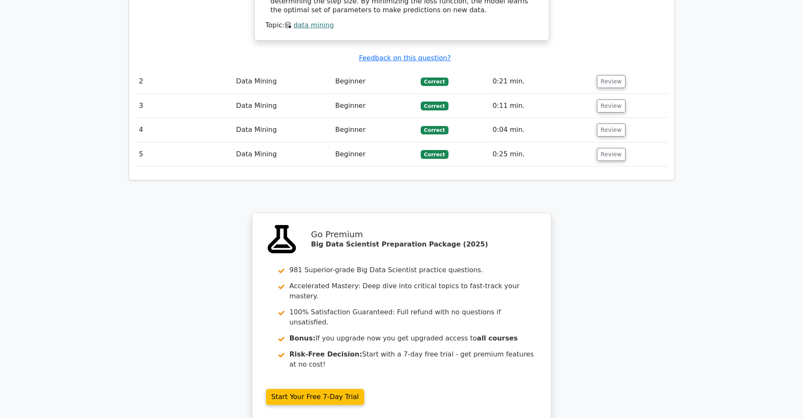
scroll to position [1080, 0]
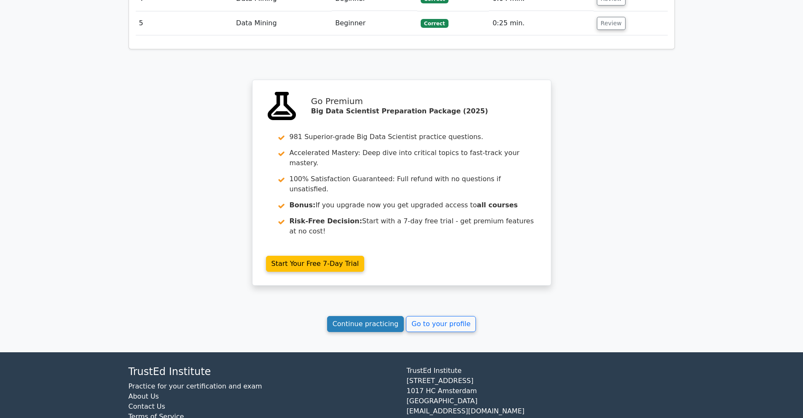
click at [374, 316] on link "Continue practicing" at bounding box center [365, 324] width 77 height 16
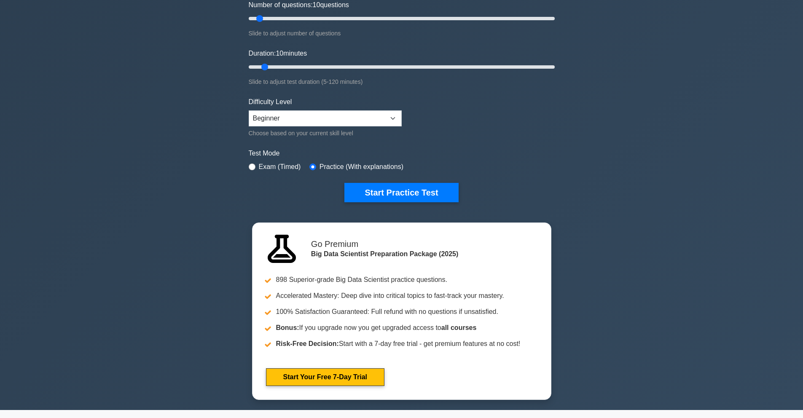
scroll to position [103, 0]
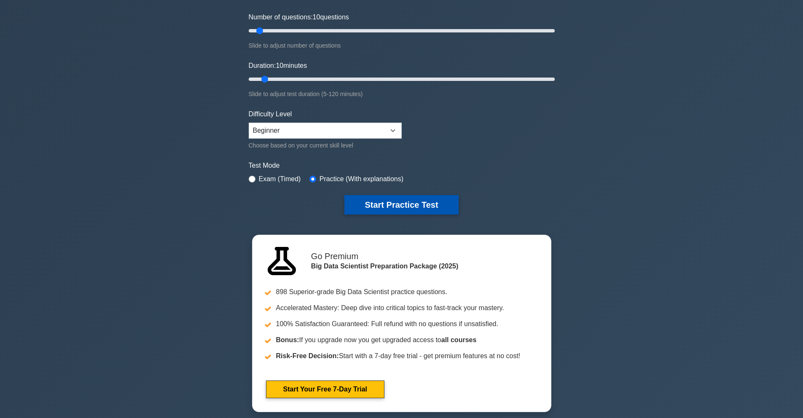
click at [388, 199] on button "Start Practice Test" at bounding box center [401, 204] width 114 height 19
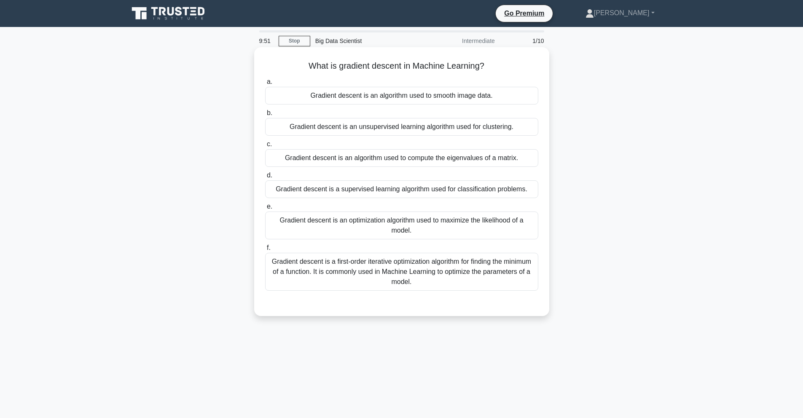
click at [389, 278] on div "Gradient descent is a first-order iterative optimization algorithm for finding …" at bounding box center [401, 272] width 273 height 38
click at [265, 251] on input "f. Gradient descent is a first-order iterative optimization algorithm for findi…" at bounding box center [265, 247] width 0 height 5
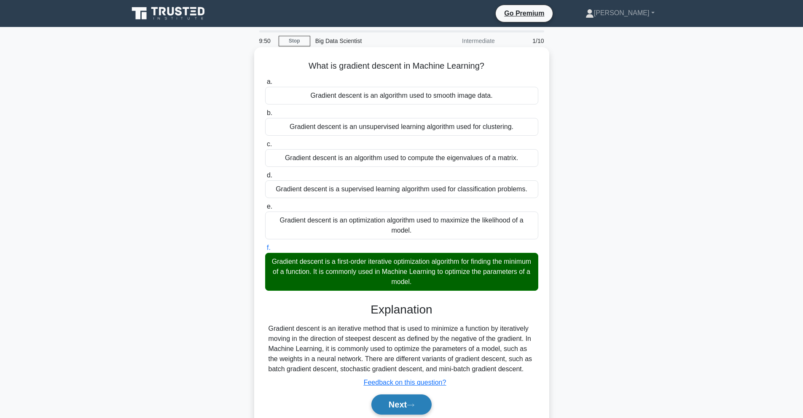
click at [381, 407] on button "Next" at bounding box center [401, 404] width 60 height 20
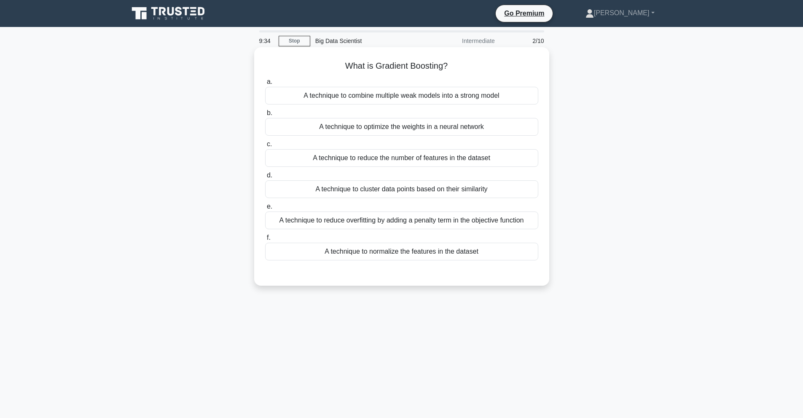
click at [324, 93] on div "A technique to combine multiple weak models into a strong model" at bounding box center [401, 96] width 273 height 18
click at [265, 85] on input "a. A technique to combine multiple weak models into a strong model" at bounding box center [265, 81] width 0 height 5
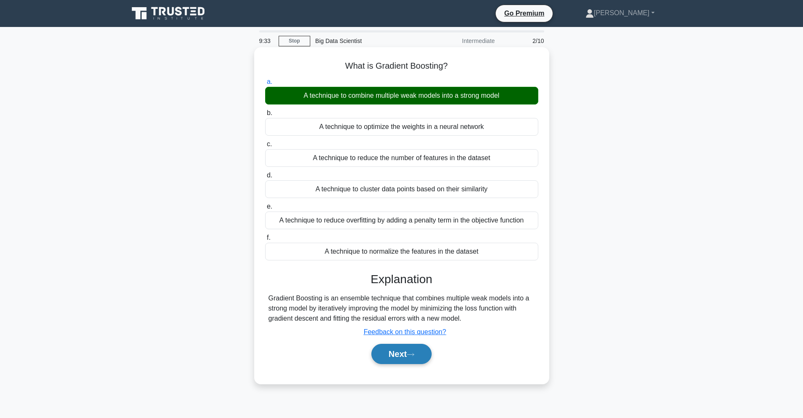
click at [400, 354] on button "Next" at bounding box center [401, 354] width 60 height 20
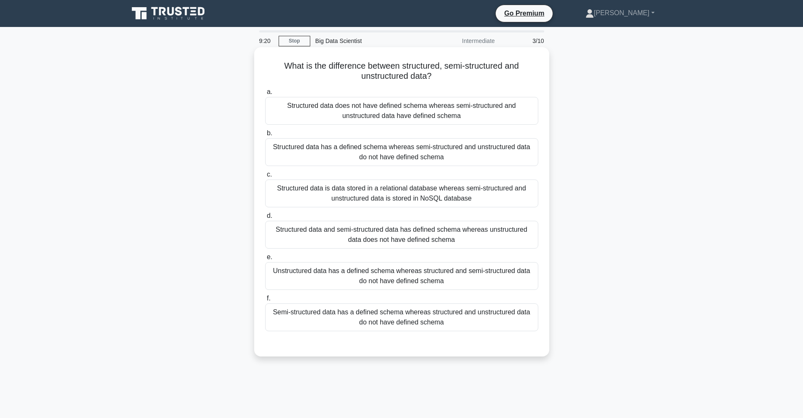
click at [370, 154] on div "Structured data has a defined schema whereas semi-structured and unstructured d…" at bounding box center [401, 152] width 273 height 28
click at [265, 136] on input "b. Structured data has a defined schema whereas semi-structured and unstructure…" at bounding box center [265, 133] width 0 height 5
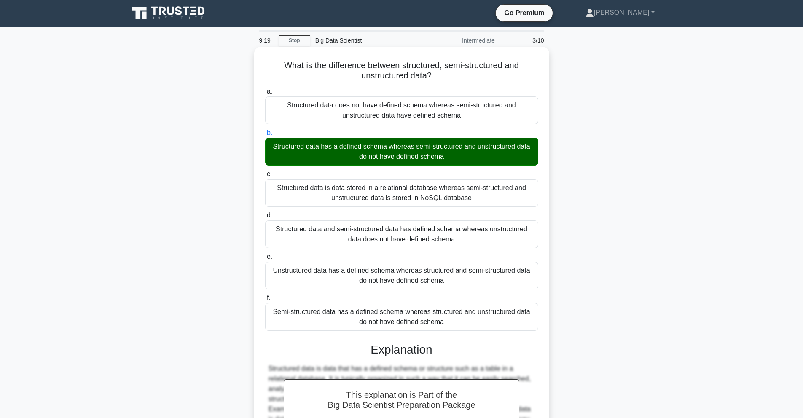
scroll to position [124, 0]
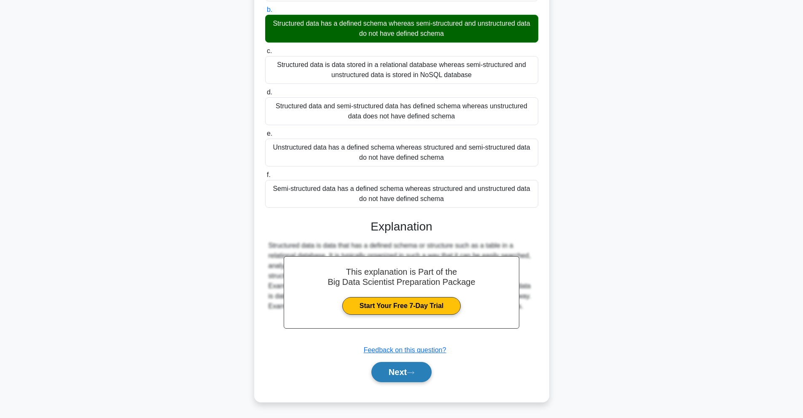
click at [404, 366] on button "Next" at bounding box center [401, 372] width 60 height 20
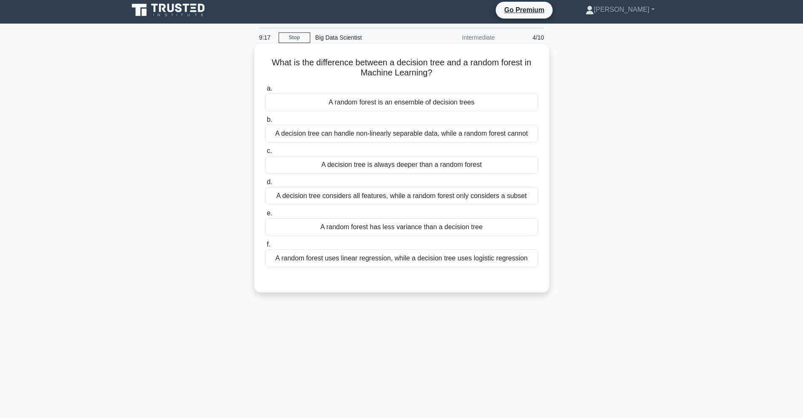
scroll to position [0, 0]
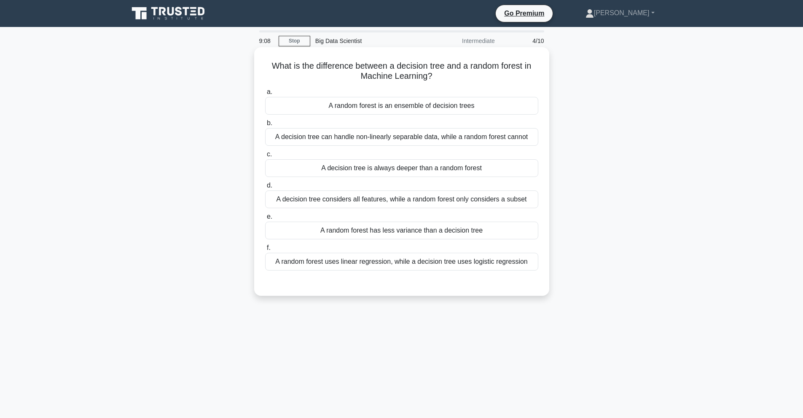
click at [430, 110] on div "A random forest is an ensemble of decision trees" at bounding box center [401, 106] width 273 height 18
click at [265, 95] on input "a. A random forest is an ensemble of decision trees" at bounding box center [265, 91] width 0 height 5
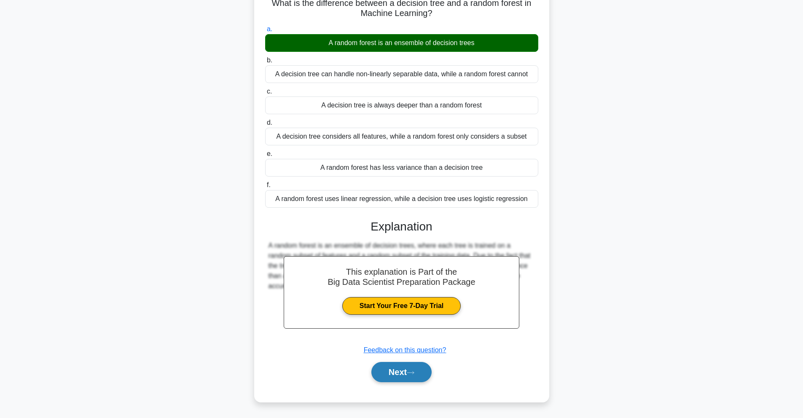
click at [420, 381] on button "Next" at bounding box center [401, 372] width 60 height 20
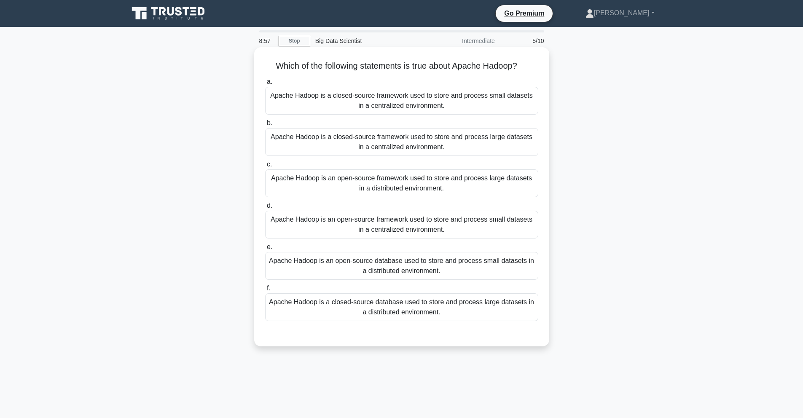
click at [414, 190] on div "Apache Hadoop is an open-source framework used to store and process large datas…" at bounding box center [401, 183] width 273 height 28
click at [265, 167] on input "c. Apache Hadoop is an open-source framework used to store and process large da…" at bounding box center [265, 164] width 0 height 5
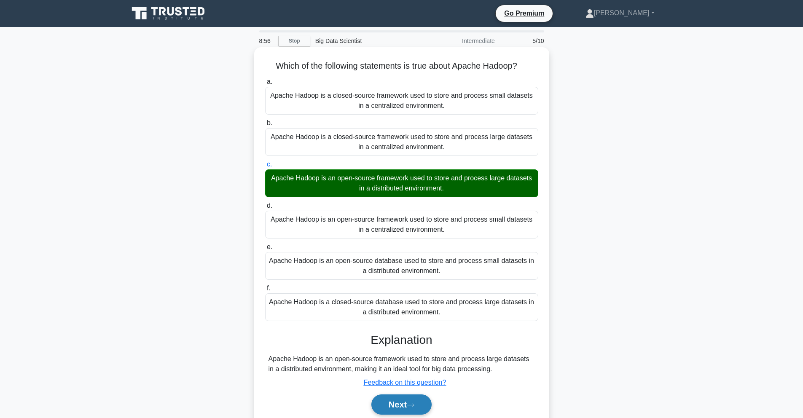
click at [412, 401] on button "Next" at bounding box center [401, 404] width 60 height 20
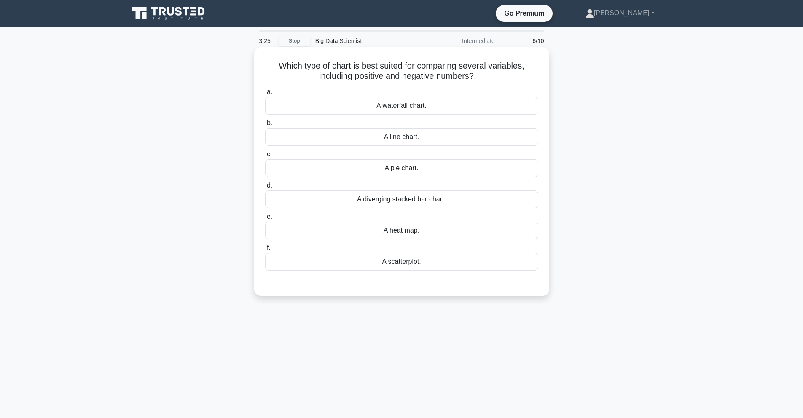
click at [399, 259] on div "A scatterplot." at bounding box center [401, 262] width 273 height 18
click at [265, 251] on input "f. A scatterplot." at bounding box center [265, 247] width 0 height 5
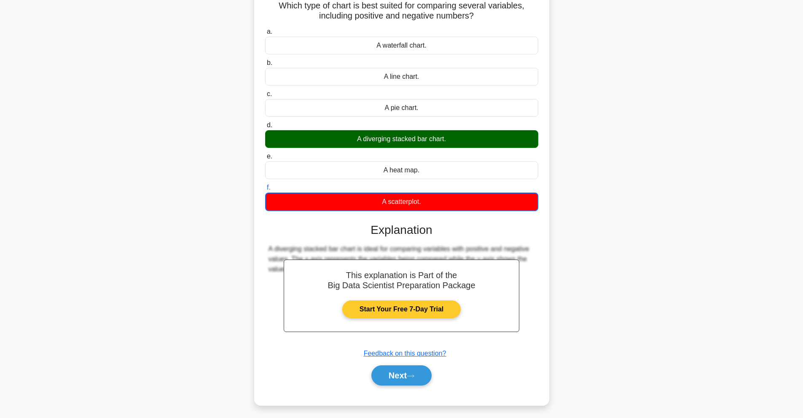
scroll to position [64, 0]
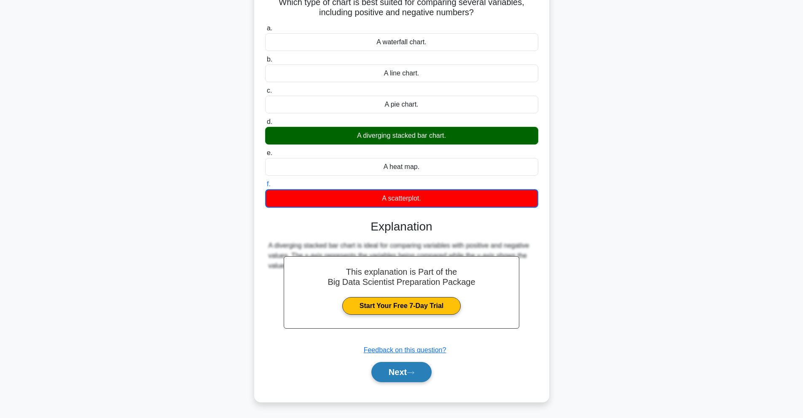
click at [398, 367] on button "Next" at bounding box center [401, 372] width 60 height 20
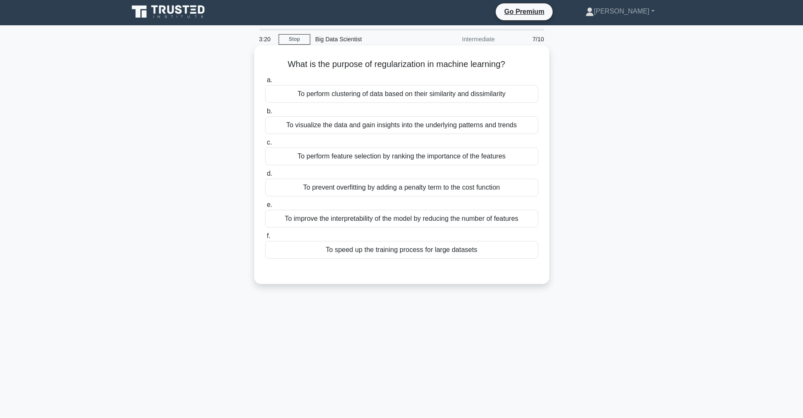
scroll to position [0, 0]
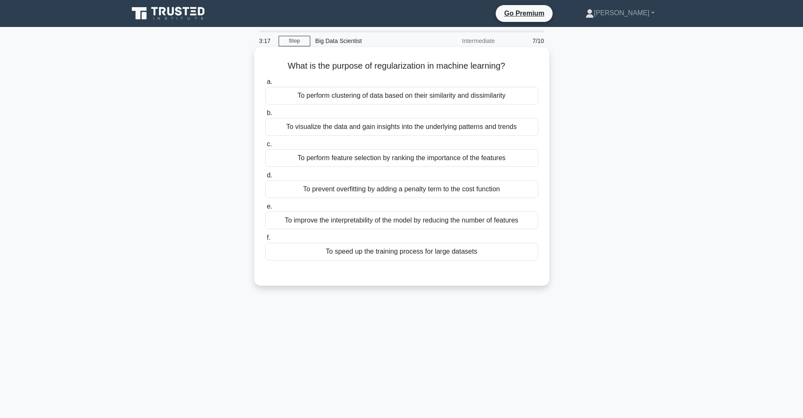
click at [348, 185] on div "To prevent overfitting by adding a penalty term to the cost function" at bounding box center [401, 189] width 273 height 18
click at [265, 178] on input "d. To prevent overfitting by adding a penalty term to the cost function" at bounding box center [265, 175] width 0 height 5
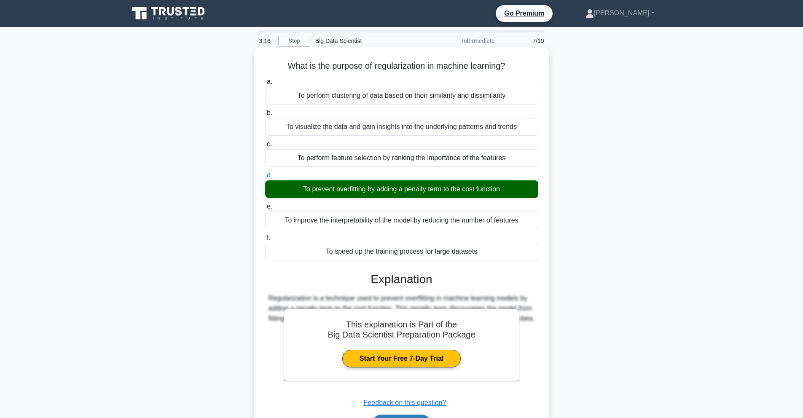
click at [411, 418] on button "Next" at bounding box center [401, 425] width 60 height 20
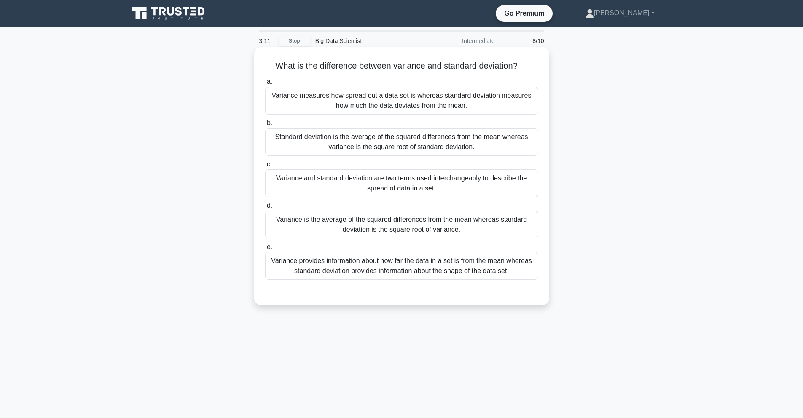
click at [430, 91] on div "Variance measures how spread out a data set is whereas standard deviation measu…" at bounding box center [401, 101] width 273 height 28
click at [265, 85] on input "a. Variance measures how spread out a data set is whereas standard deviation me…" at bounding box center [265, 81] width 0 height 5
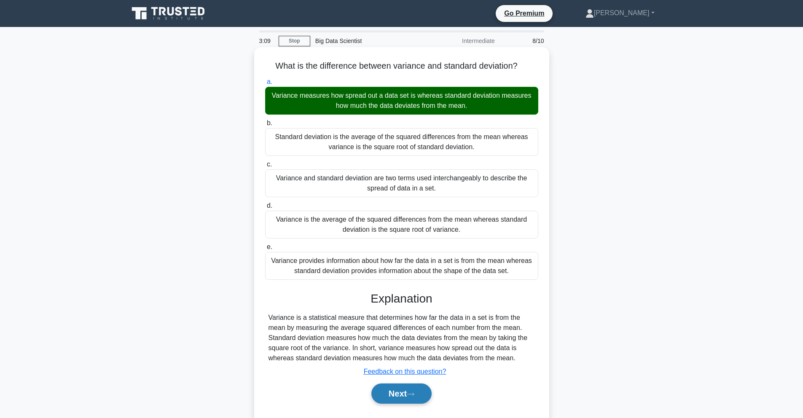
click at [399, 396] on button "Next" at bounding box center [401, 393] width 60 height 20
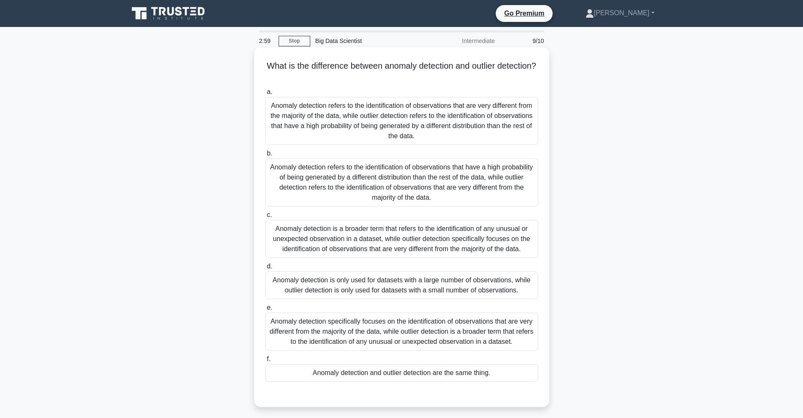
click at [363, 178] on div "Anomaly detection refers to the identification of observations that have a high…" at bounding box center [401, 182] width 273 height 48
click at [265, 156] on input "b. Anomaly detection refers to the identification of observations that have a h…" at bounding box center [265, 153] width 0 height 5
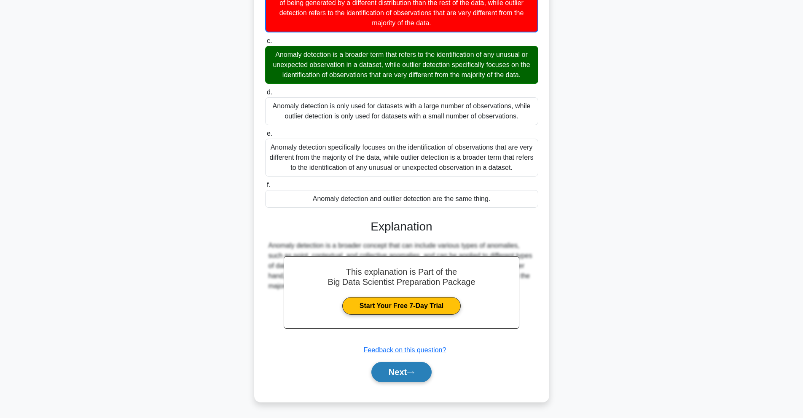
drag, startPoint x: 388, startPoint y: 373, endPoint x: 388, endPoint y: 367, distance: 6.3
click at [389, 373] on button "Next" at bounding box center [401, 372] width 60 height 20
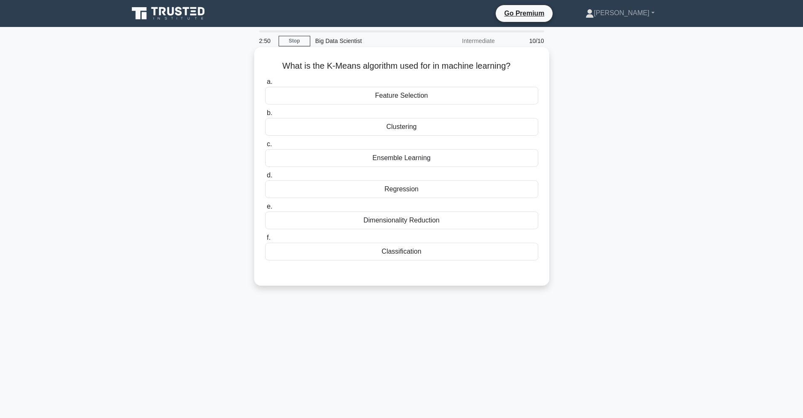
click at [380, 132] on div "Clustering" at bounding box center [401, 127] width 273 height 18
click at [265, 116] on input "b. Clustering" at bounding box center [265, 112] width 0 height 5
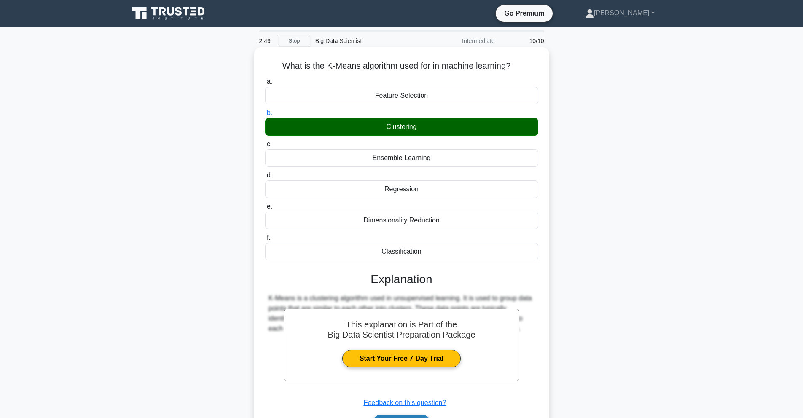
click at [385, 417] on button "Next" at bounding box center [401, 425] width 60 height 20
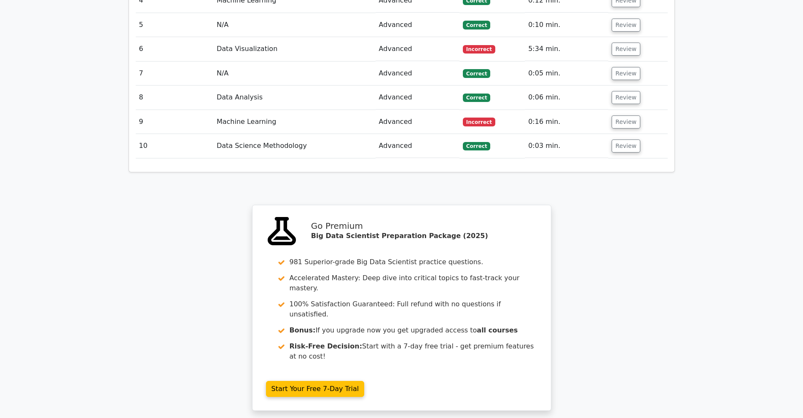
scroll to position [1122, 0]
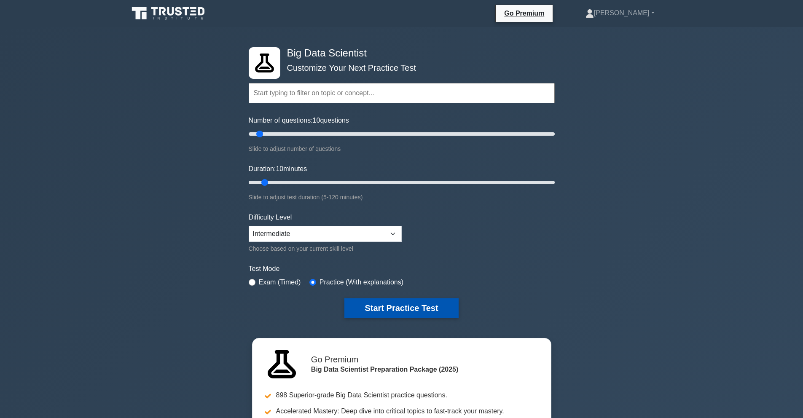
click at [394, 304] on button "Start Practice Test" at bounding box center [401, 307] width 114 height 19
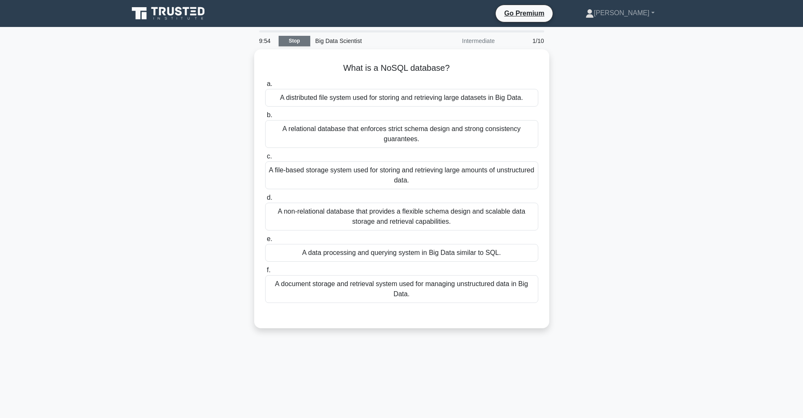
click at [294, 38] on link "Stop" at bounding box center [294, 41] width 32 height 11
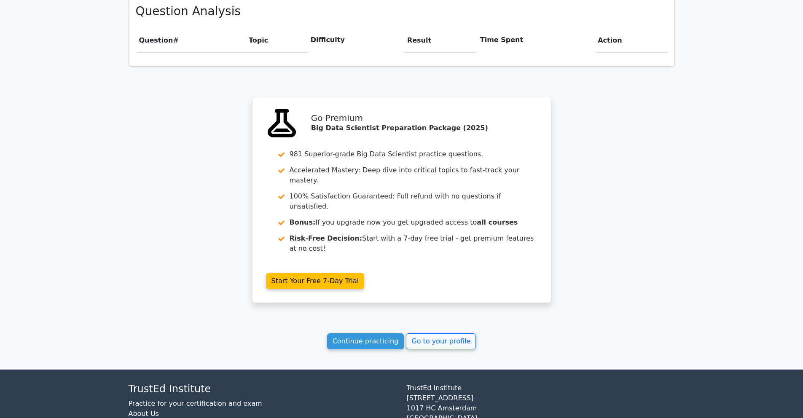
scroll to position [606, 0]
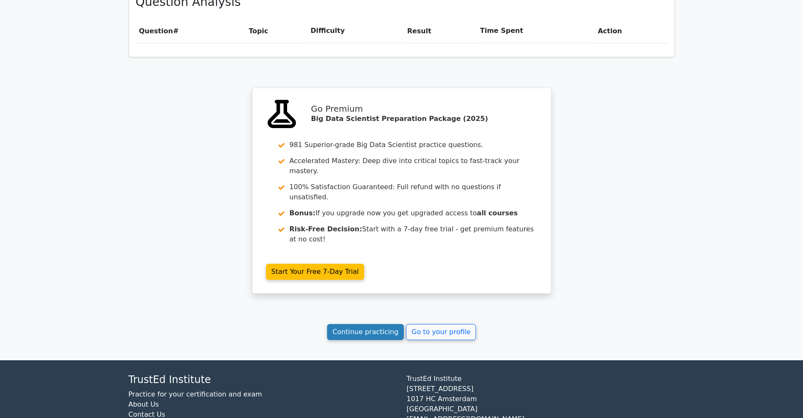
click at [397, 324] on link "Continue practicing" at bounding box center [365, 332] width 77 height 16
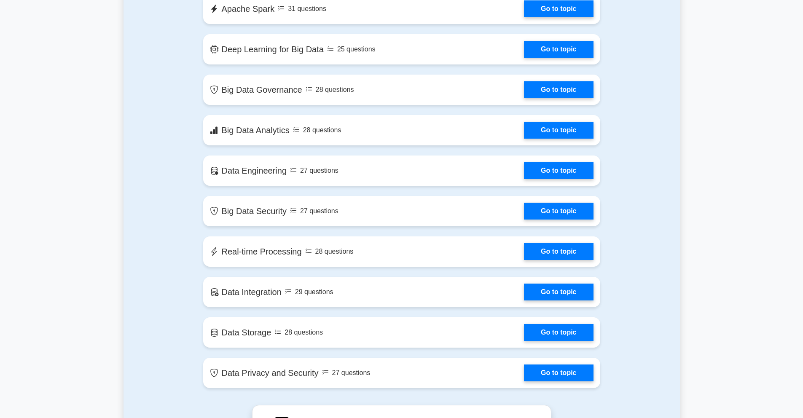
scroll to position [1449, 0]
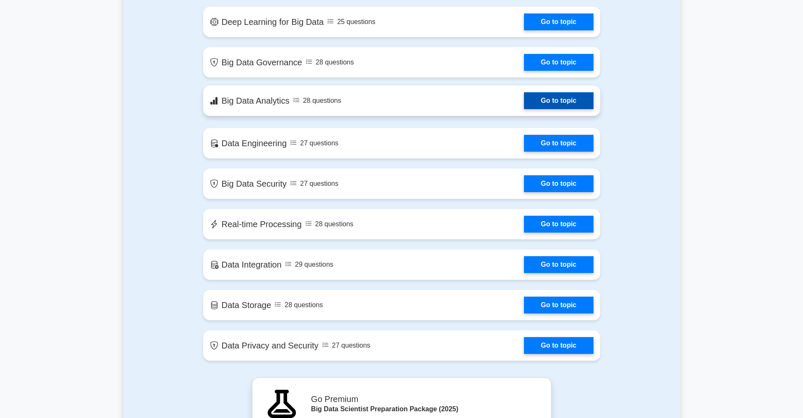
click at [542, 107] on link "Go to topic" at bounding box center [558, 100] width 69 height 17
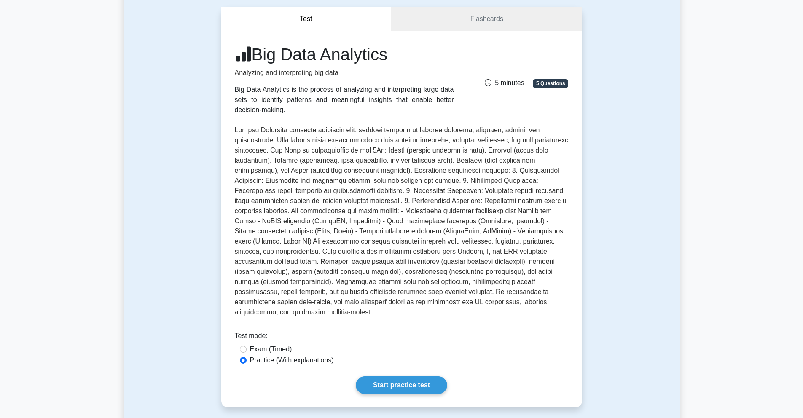
scroll to position [282, 0]
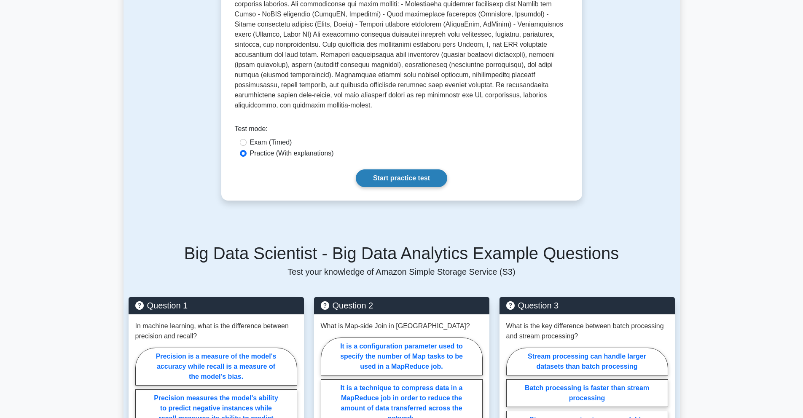
click at [402, 172] on link "Start practice test" at bounding box center [401, 178] width 91 height 18
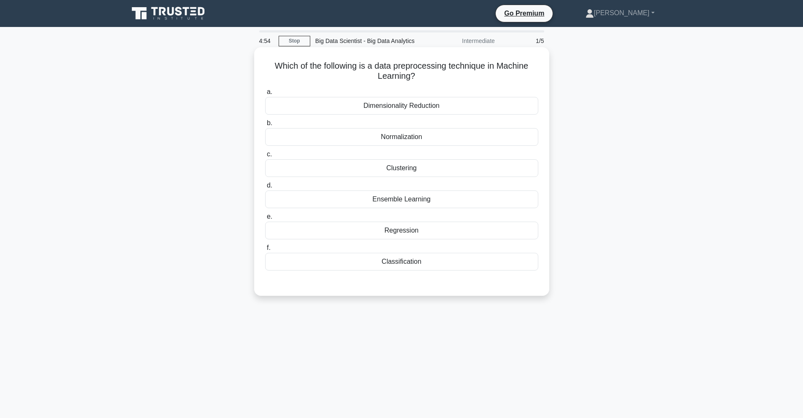
click at [365, 104] on div "Dimensionality Reduction" at bounding box center [401, 106] width 273 height 18
click at [265, 95] on input "a. Dimensionality Reduction" at bounding box center [265, 91] width 0 height 5
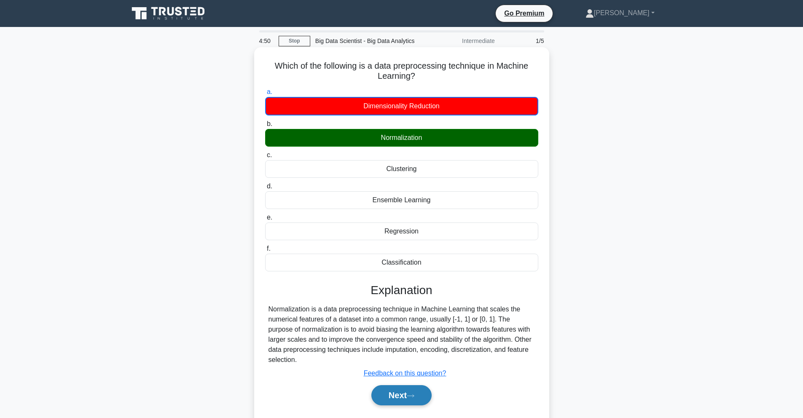
click at [393, 398] on button "Next" at bounding box center [401, 395] width 60 height 20
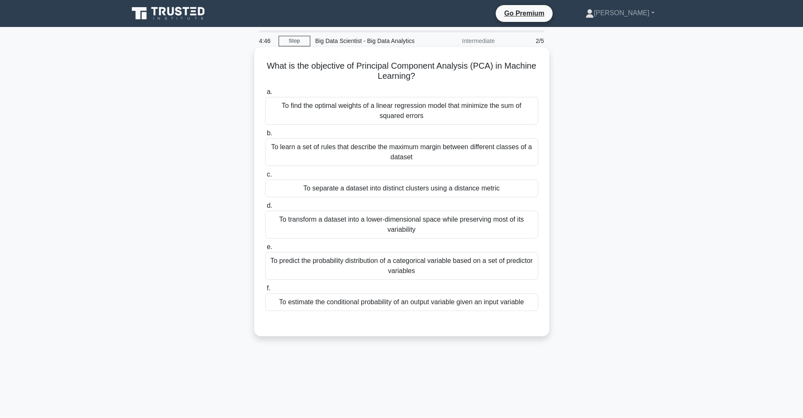
click at [379, 218] on div "To transform a dataset into a lower-dimensional space while preserving most of …" at bounding box center [401, 225] width 273 height 28
click at [265, 209] on input "d. To transform a dataset into a lower-dimensional space while preserving most …" at bounding box center [265, 205] width 0 height 5
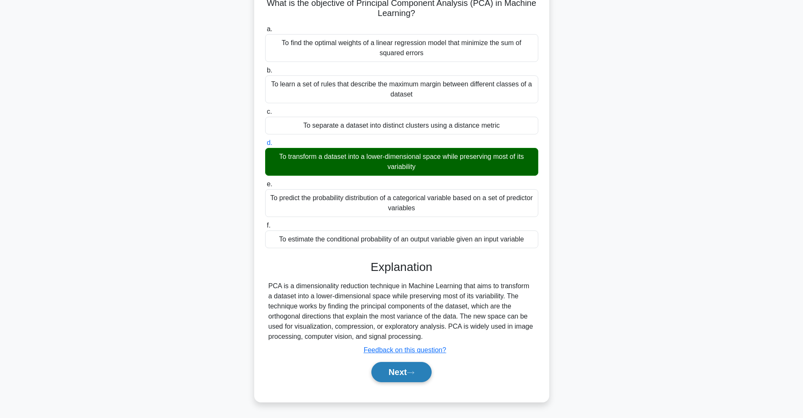
click at [405, 374] on button "Next" at bounding box center [401, 372] width 60 height 20
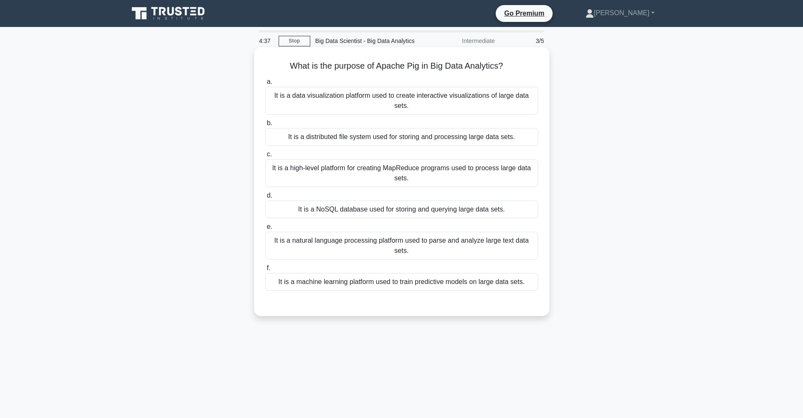
click at [410, 94] on div "It is a data visualization platform used to create interactive visualizations o…" at bounding box center [401, 101] width 273 height 28
click at [265, 85] on input "a. It is a data visualization platform used to create interactive visualization…" at bounding box center [265, 81] width 0 height 5
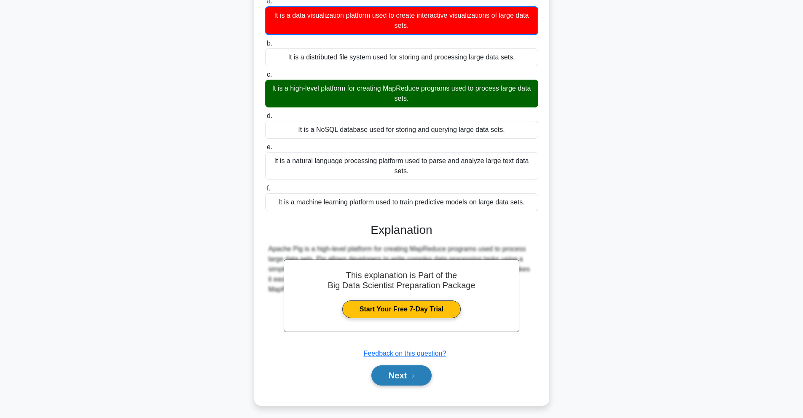
scroll to position [84, 0]
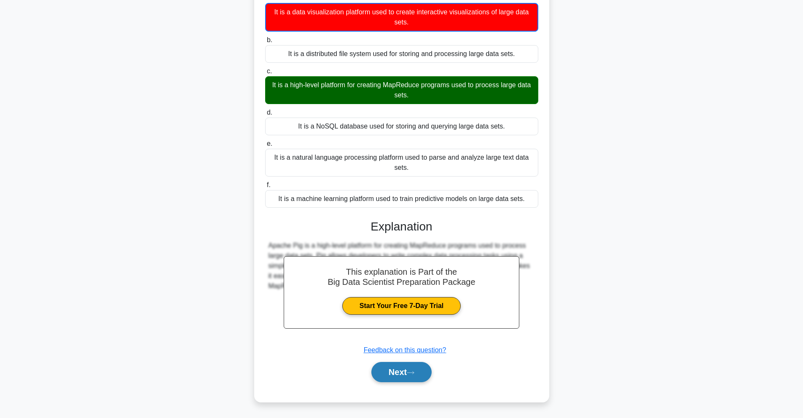
click at [412, 371] on icon at bounding box center [411, 372] width 8 height 5
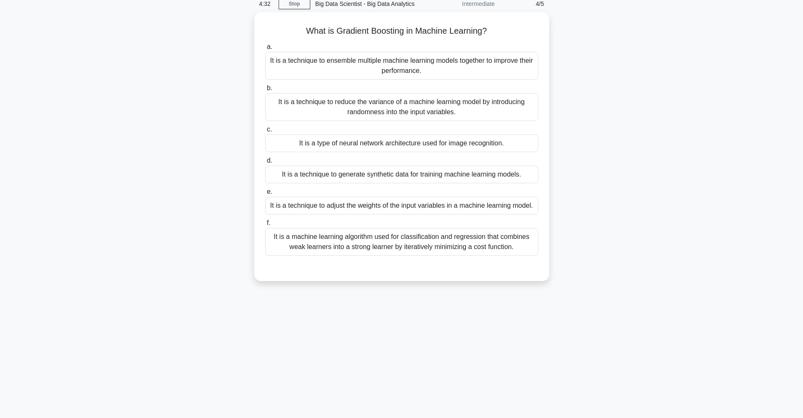
scroll to position [37, 0]
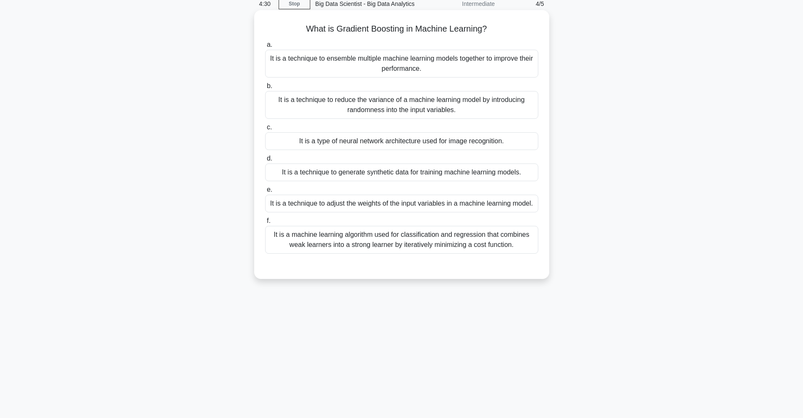
click at [362, 62] on div "It is a technique to ensemble multiple machine learning models together to impr…" at bounding box center [401, 64] width 273 height 28
click at [265, 48] on input "a. It is a technique to ensemble multiple machine learning models together to i…" at bounding box center [265, 44] width 0 height 5
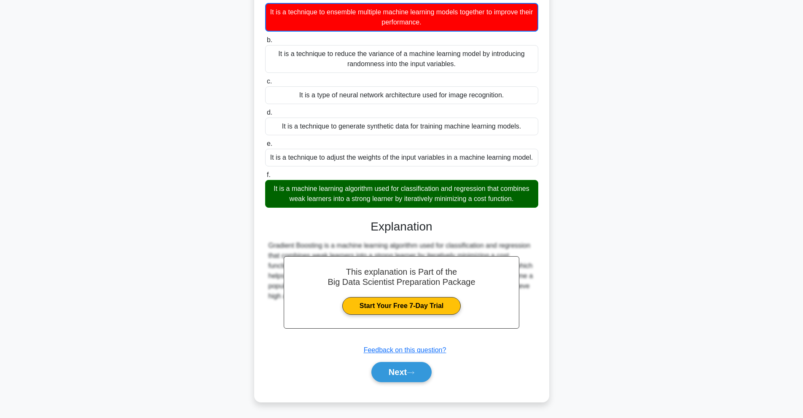
scroll to position [94, 0]
click at [383, 377] on button "Next" at bounding box center [401, 372] width 60 height 20
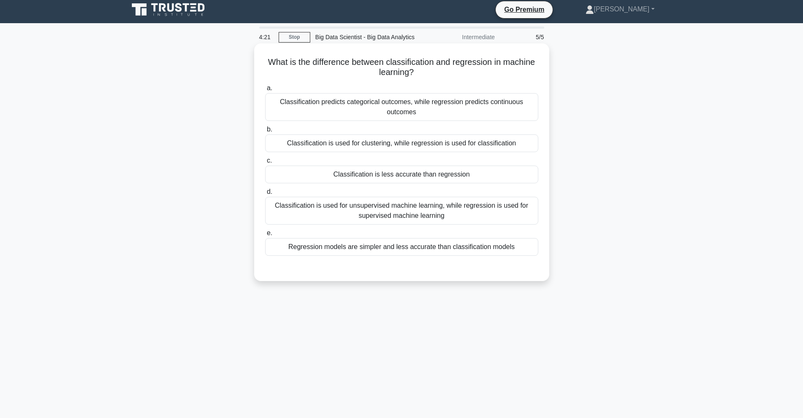
scroll to position [0, 0]
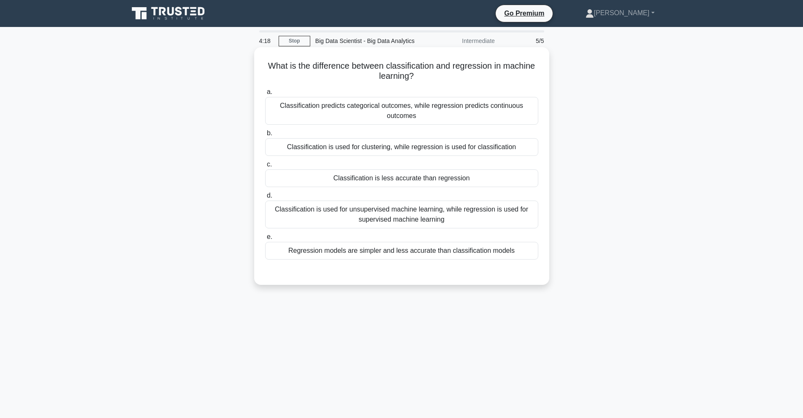
click at [387, 110] on div "Classification predicts categorical outcomes, while regression predicts continu…" at bounding box center [401, 111] width 273 height 28
click at [265, 95] on input "a. Classification predicts categorical outcomes, while regression predicts cont…" at bounding box center [265, 91] width 0 height 5
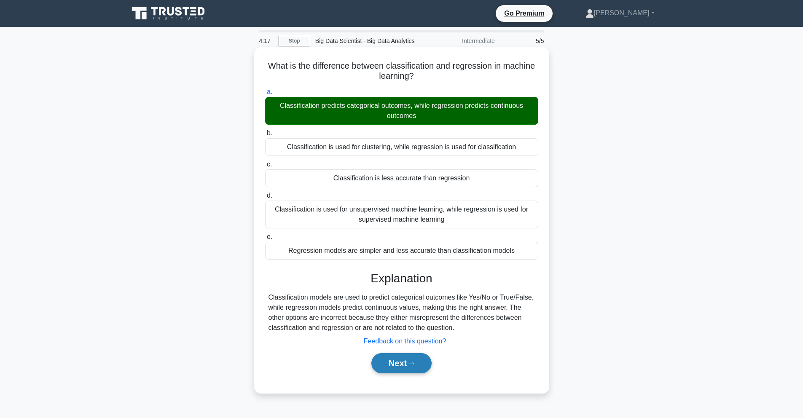
click at [399, 358] on button "Next" at bounding box center [401, 363] width 60 height 20
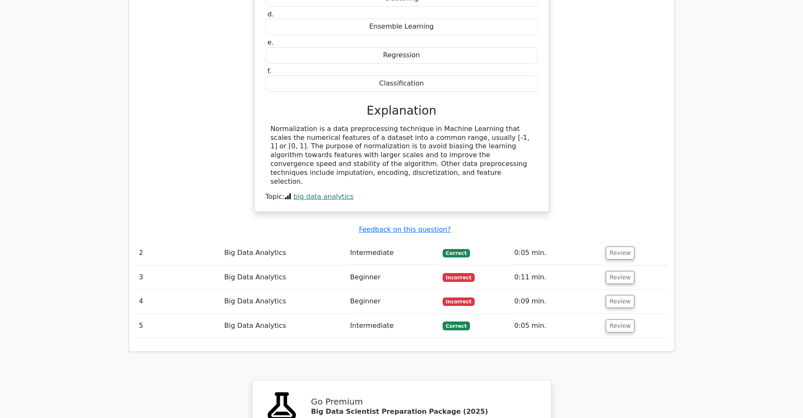
scroll to position [988, 0]
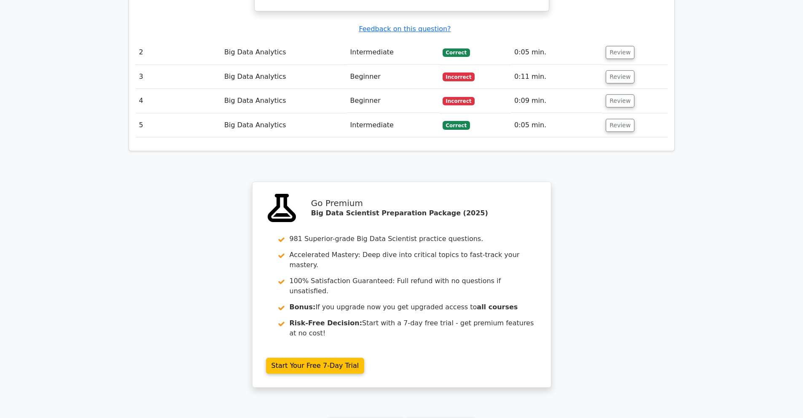
click at [380, 418] on link "Continue practicing" at bounding box center [365, 426] width 77 height 16
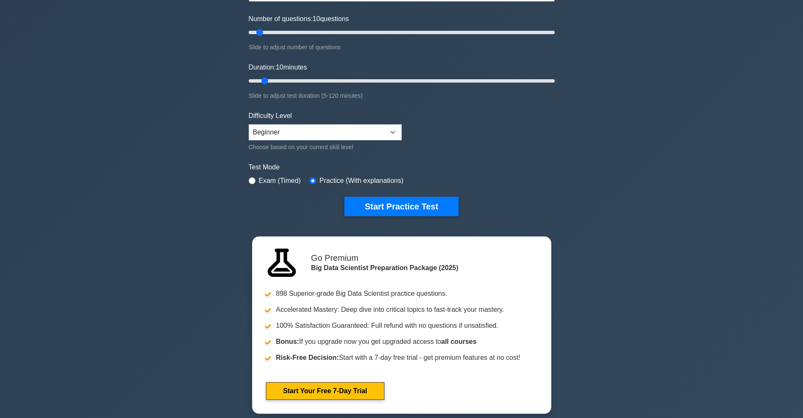
scroll to position [48, 0]
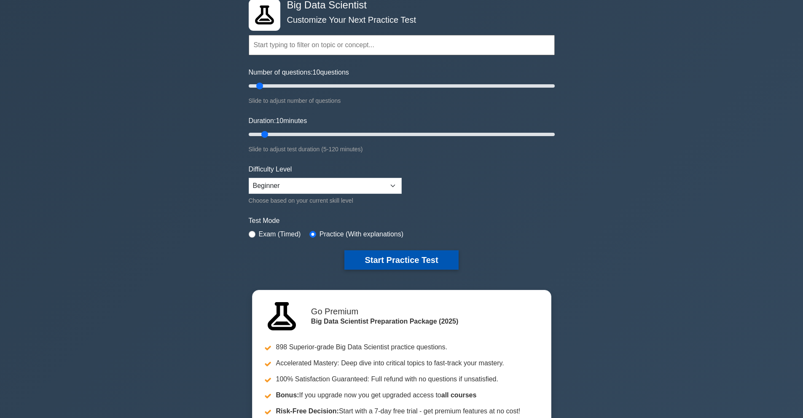
click at [364, 254] on button "Start Practice Test" at bounding box center [401, 259] width 114 height 19
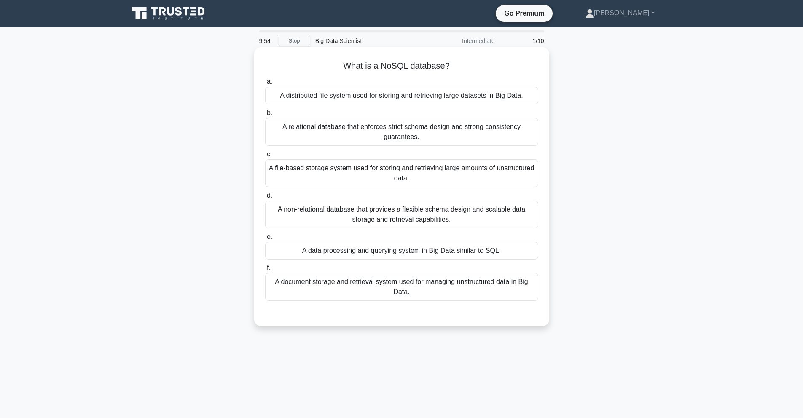
click at [375, 167] on div "A file-based storage system used for storing and retrieving large amounts of un…" at bounding box center [401, 173] width 273 height 28
click at [265, 157] on input "c. A file-based storage system used for storing and retrieving large amounts of…" at bounding box center [265, 154] width 0 height 5
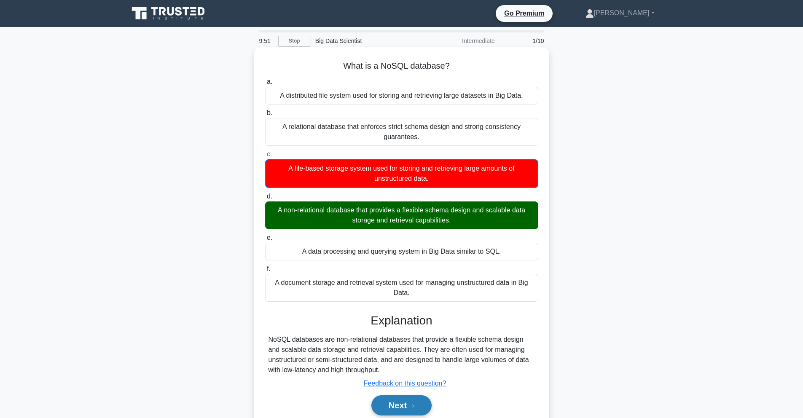
click at [383, 401] on button "Next" at bounding box center [401, 405] width 60 height 20
